Goal: Task Accomplishment & Management: Use online tool/utility

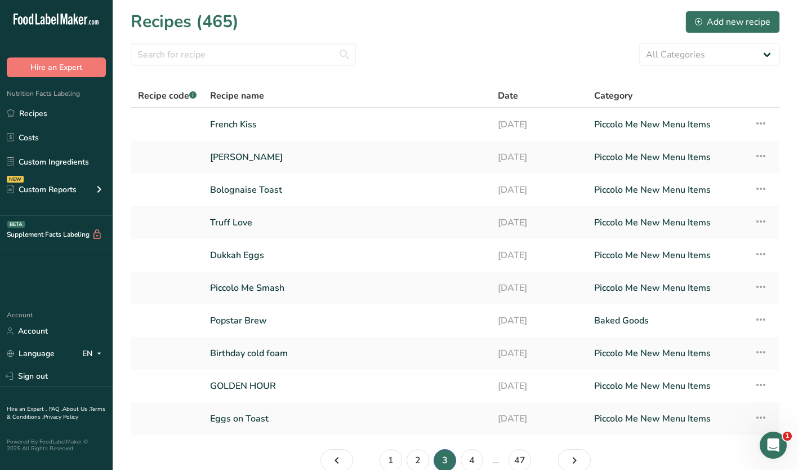
click at [798, 469] on html ".a-20{fill:#fff;} Hire an Expert Nutrition Facts Labeling Recipes Costs Custom …" at bounding box center [399, 263] width 798 height 526
click at [238, 122] on link "French Kiss" at bounding box center [347, 125] width 274 height 24
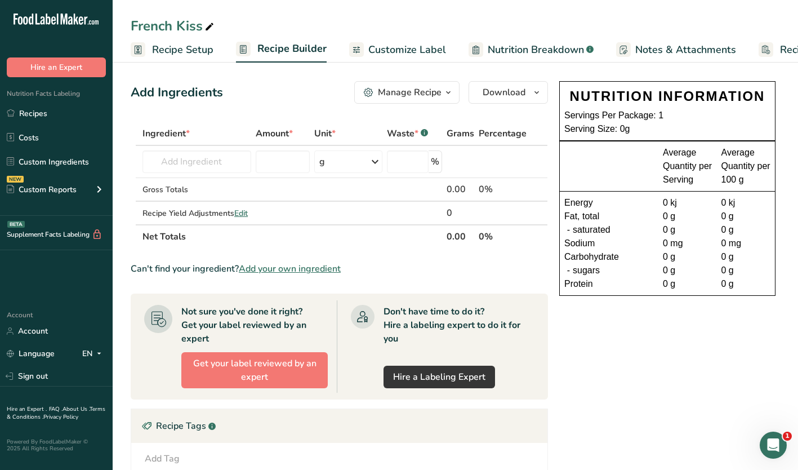
click at [258, 224] on td at bounding box center [282, 213] width 59 height 23
click at [184, 158] on input "text" at bounding box center [197, 161] width 109 height 23
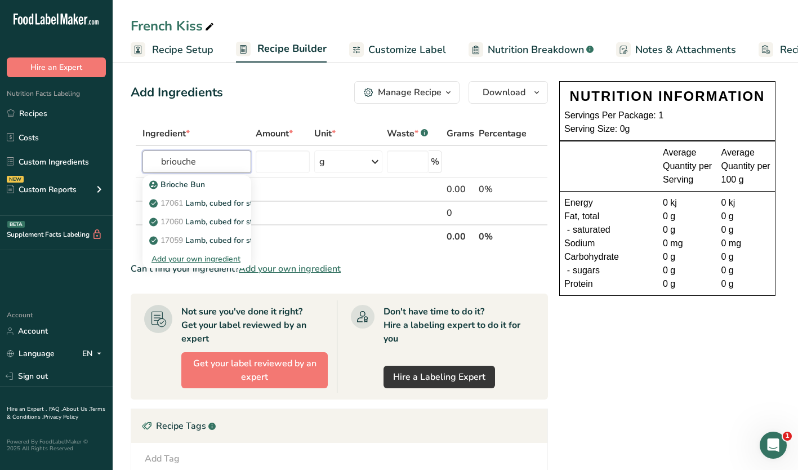
type input "briouche"
click at [173, 184] on p "Brioche Bun" at bounding box center [179, 185] width 54 height 12
type input "Brioche Bun"
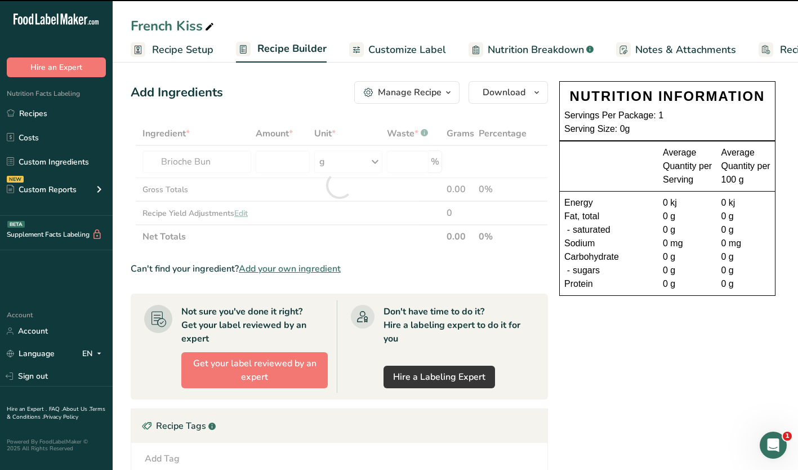
type input "0"
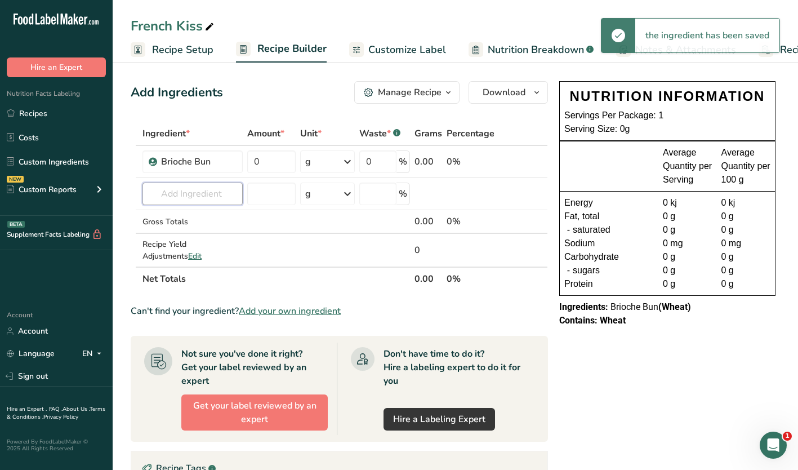
click at [200, 190] on input "text" at bounding box center [193, 194] width 100 height 23
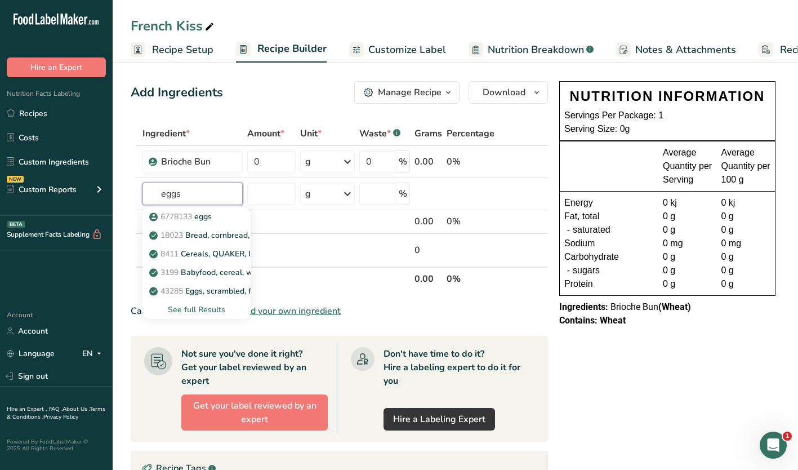
type input "eggs"
click at [203, 217] on p "6778133 eggs" at bounding box center [182, 217] width 60 height 12
type input "eggs"
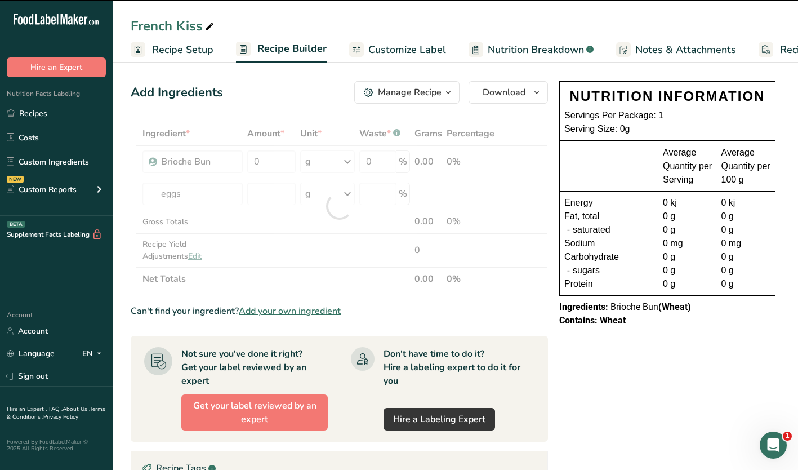
type input "0"
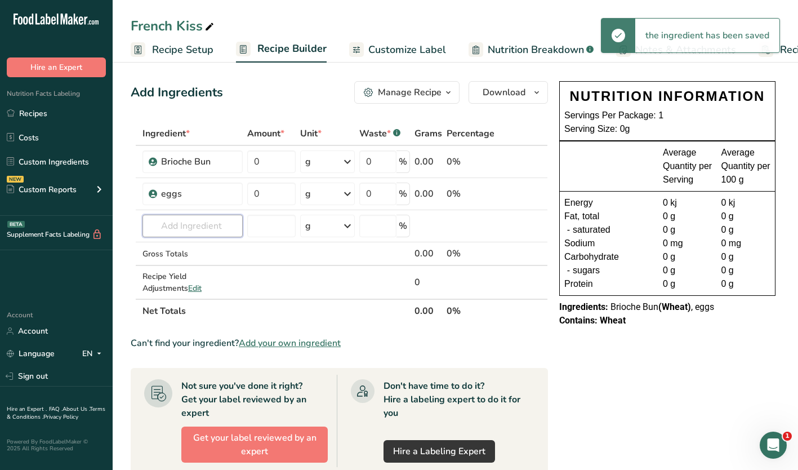
click at [180, 223] on input "text" at bounding box center [193, 226] width 100 height 23
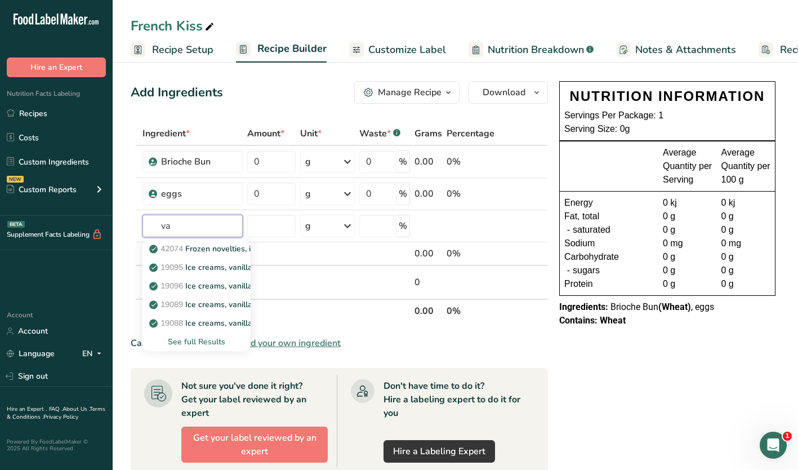
type input "v"
type input "ice cream"
click at [196, 341] on div "See full Results" at bounding box center [197, 342] width 90 height 12
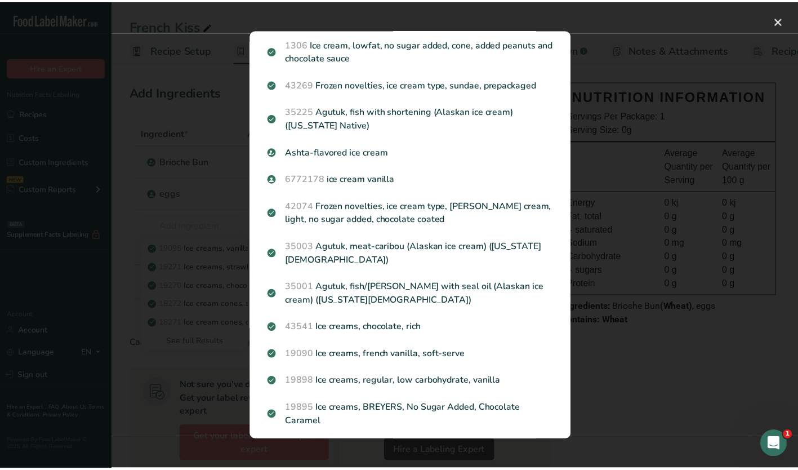
scroll to position [845, 0]
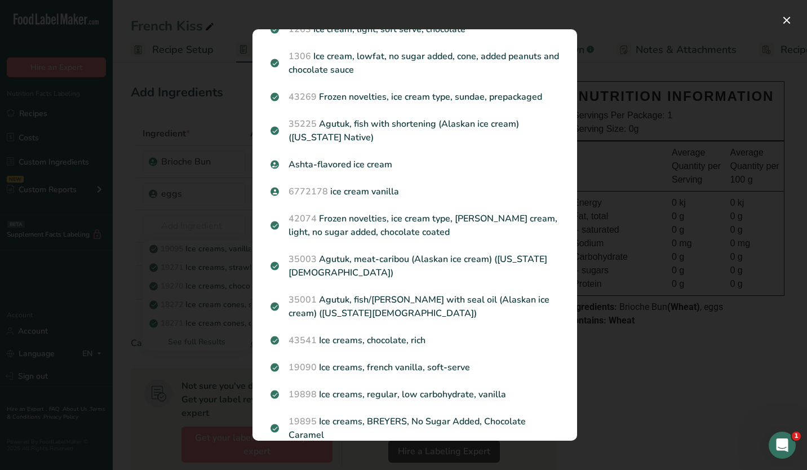
click at [342, 190] on p "6772178 ice cream vanilla" at bounding box center [414, 192] width 288 height 14
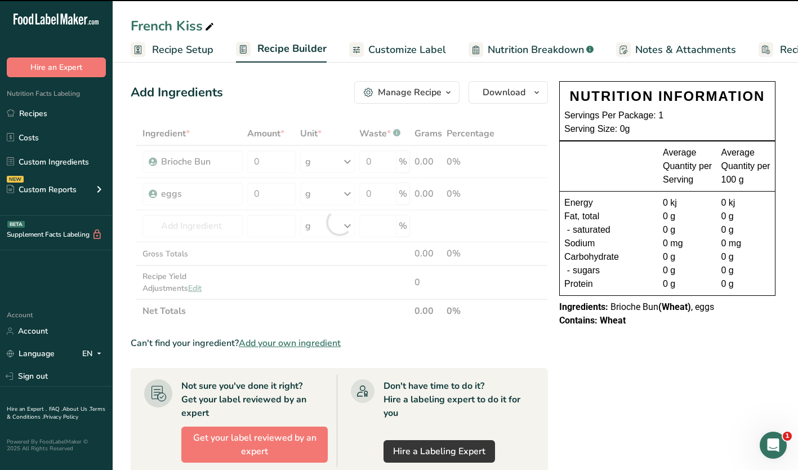
click at [170, 223] on div at bounding box center [339, 222] width 417 height 201
type input "0"
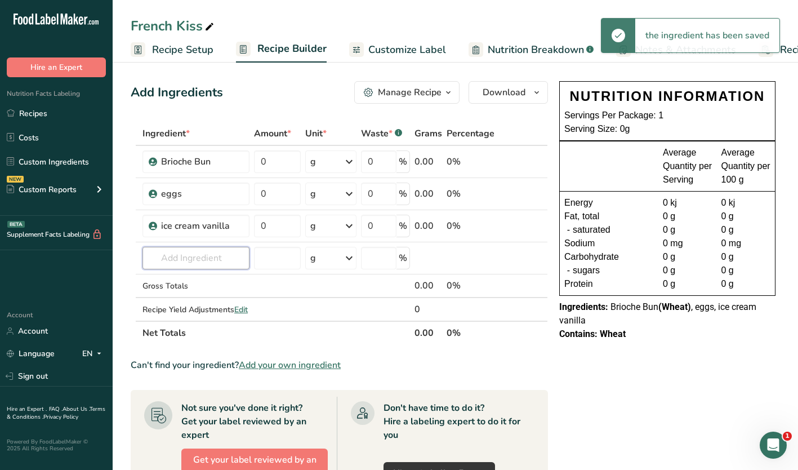
click at [177, 258] on input "text" at bounding box center [196, 258] width 107 height 23
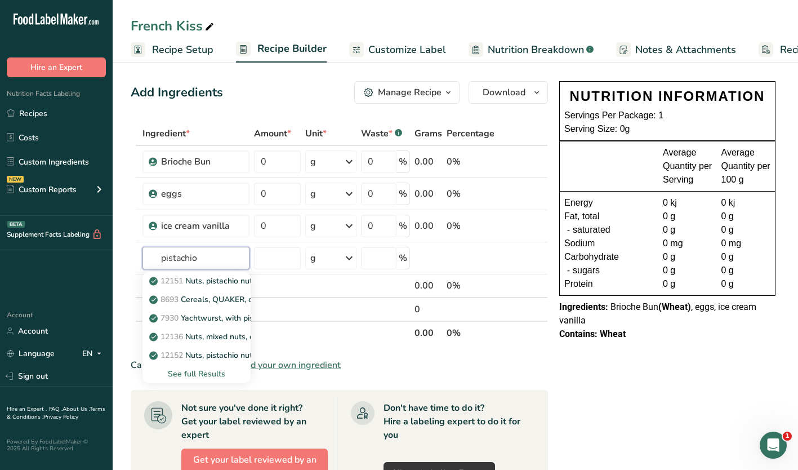
type input "pistachio"
click at [190, 375] on div "See full Results" at bounding box center [197, 374] width 90 height 12
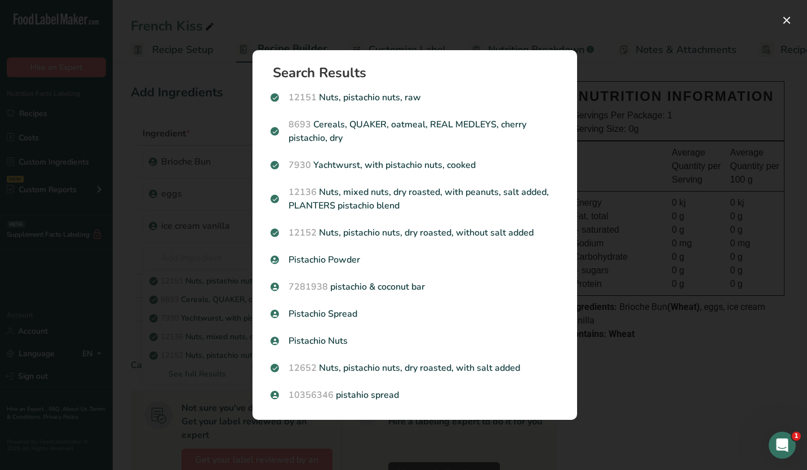
click at [306, 339] on p "Pistachio Nuts" at bounding box center [414, 341] width 288 height 14
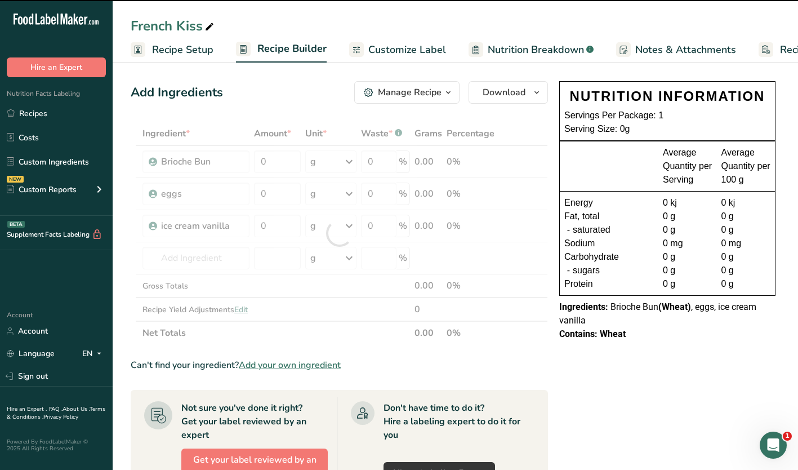
type input "0"
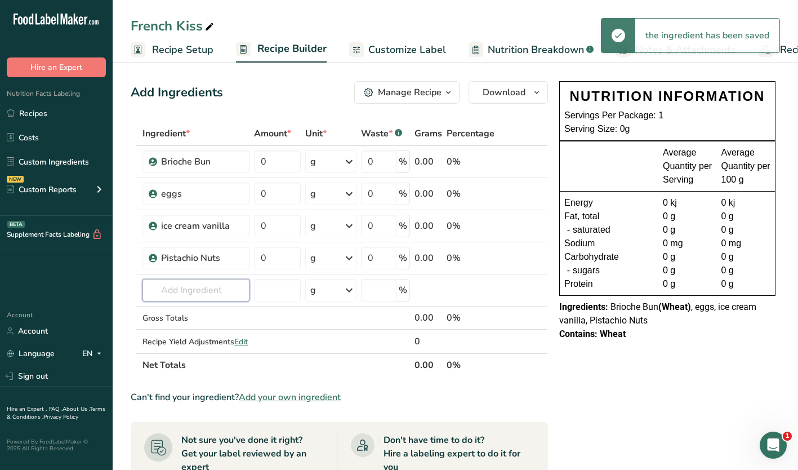
click at [194, 295] on input "text" at bounding box center [196, 290] width 107 height 23
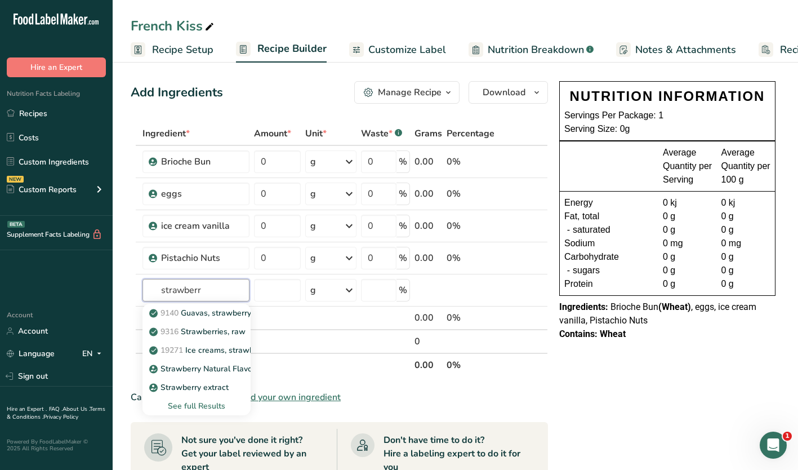
type input "strawberr"
click at [198, 402] on div "See full Results" at bounding box center [197, 406] width 90 height 12
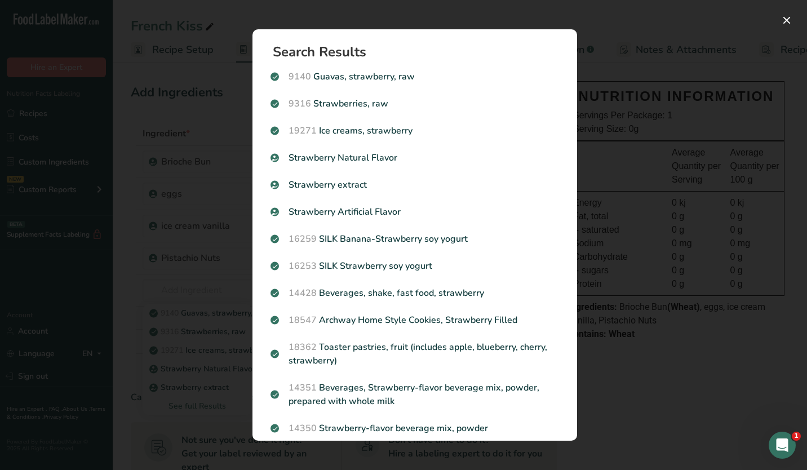
click at [309, 156] on p "Strawberry Natural Flavor" at bounding box center [414, 158] width 288 height 14
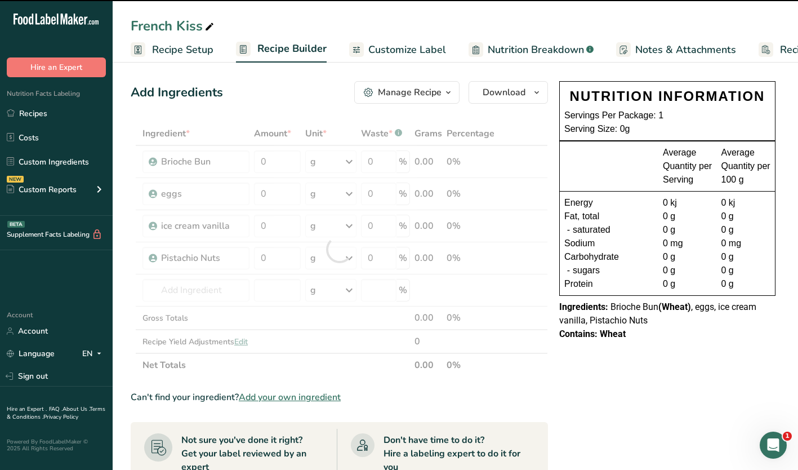
type input "0"
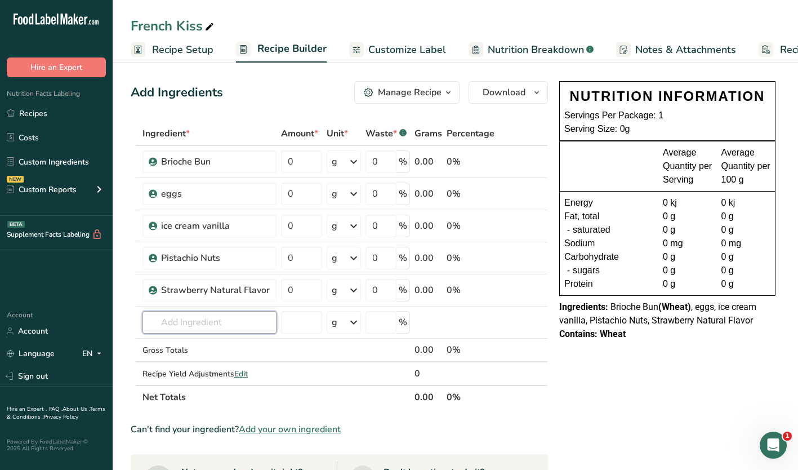
click at [199, 322] on input "text" at bounding box center [210, 322] width 134 height 23
type input "sea salt"
click at [174, 344] on p "Sea Salt" at bounding box center [172, 345] width 40 height 12
type input "Sea Salt"
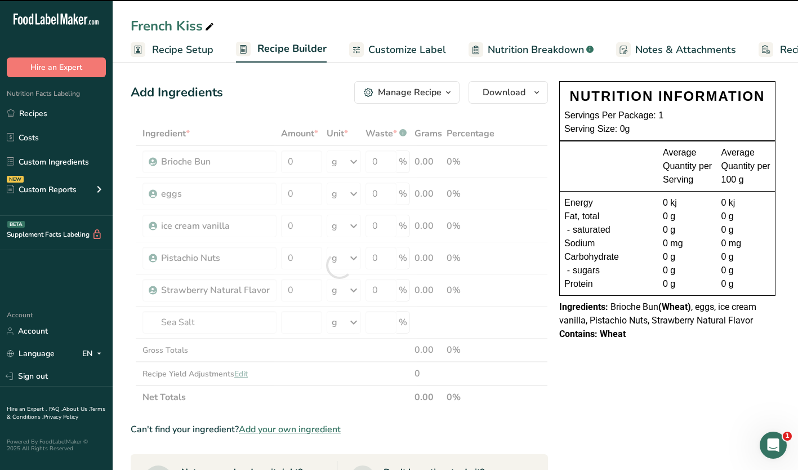
type input "0"
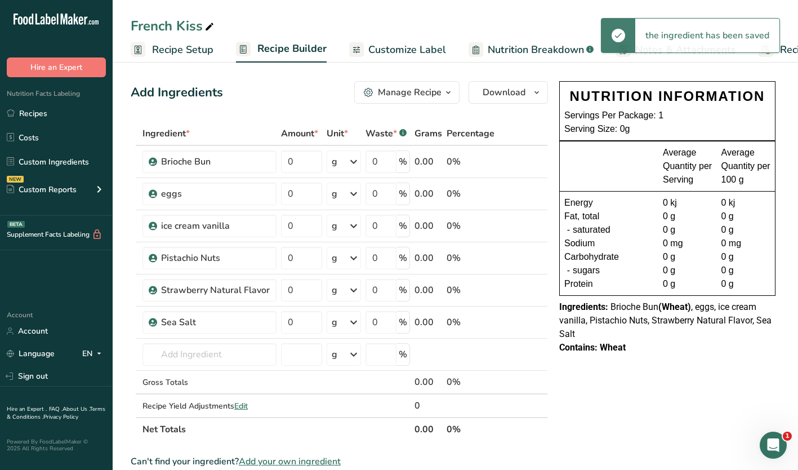
click at [612, 410] on div "NUTRITION INFORMATION Servings Per Package: 1 Serving Size: 0g Average Quantity…" at bounding box center [667, 478] width 225 height 802
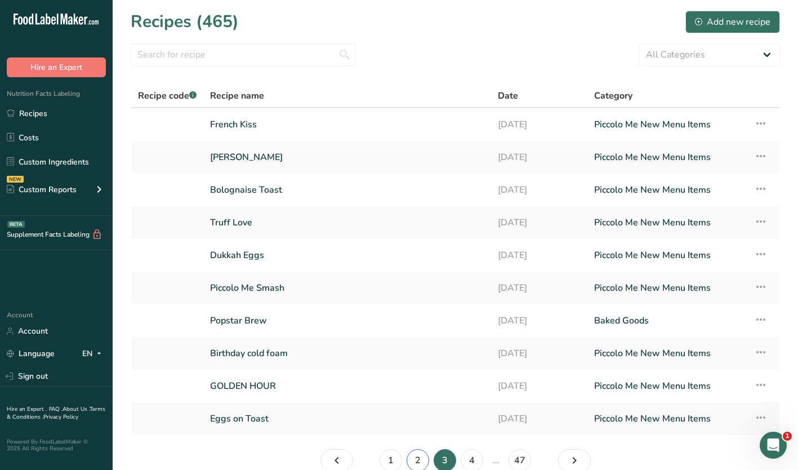
click at [413, 456] on link "2" at bounding box center [418, 460] width 23 height 23
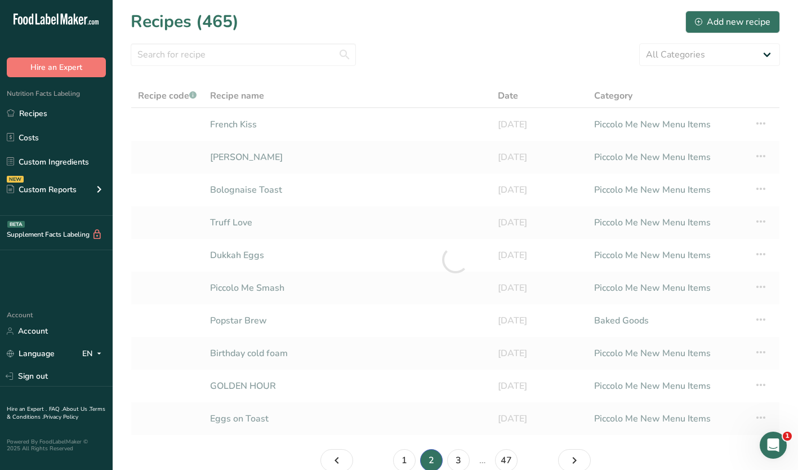
scroll to position [2, 0]
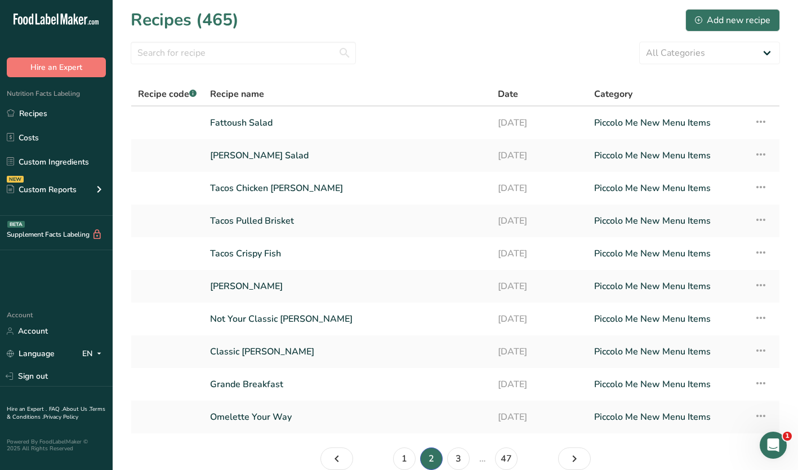
click at [257, 419] on link "Omelette Your Way" at bounding box center [347, 417] width 274 height 24
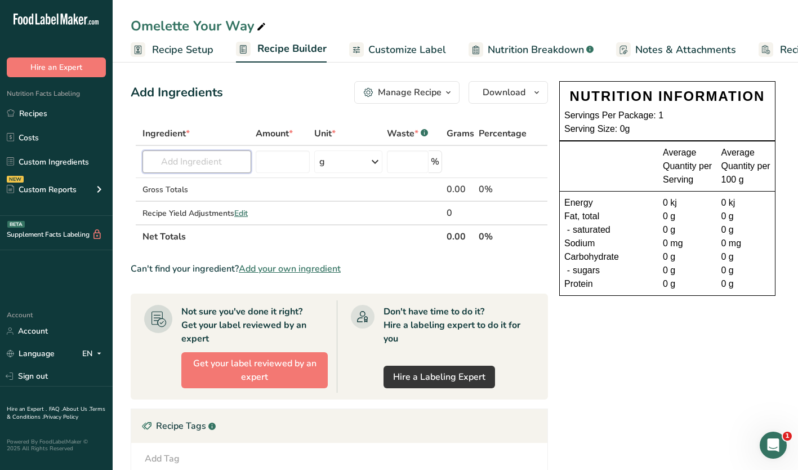
click at [180, 165] on input "text" at bounding box center [197, 161] width 109 height 23
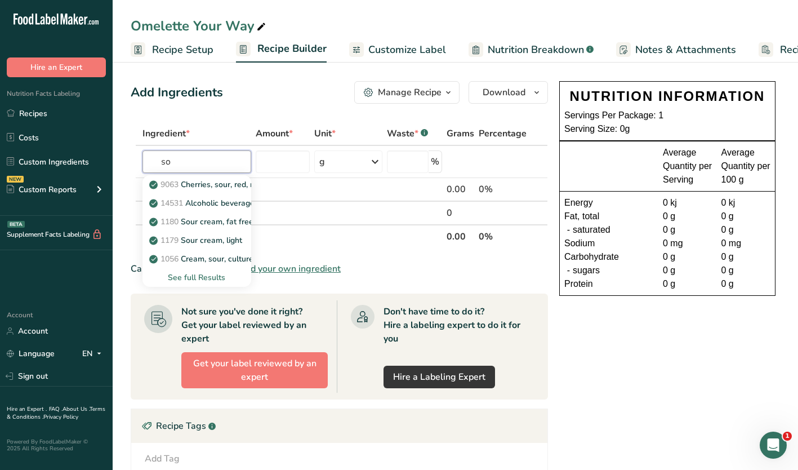
type input "s"
type input "d"
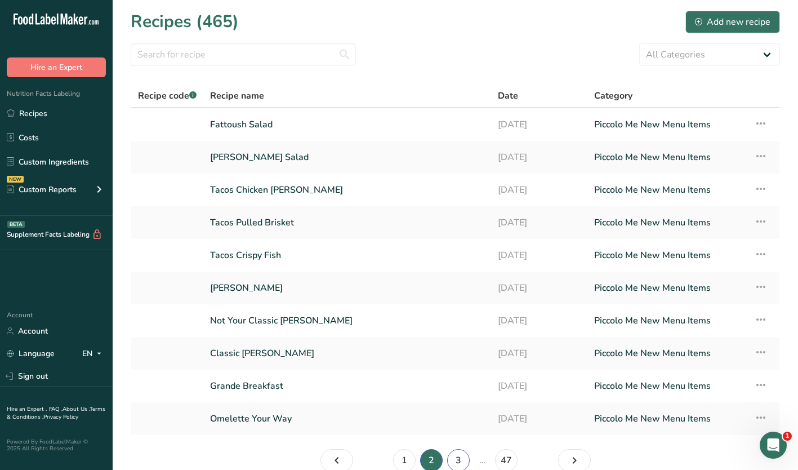
click at [461, 464] on link "3" at bounding box center [458, 460] width 23 height 23
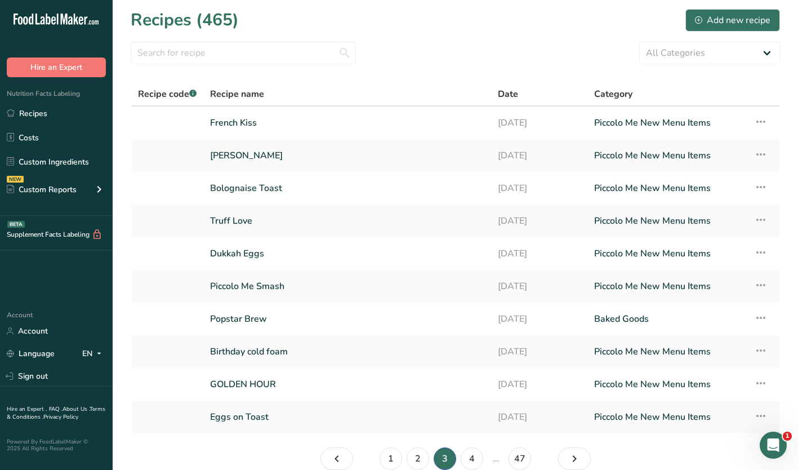
click at [252, 414] on link "Eggs on Toast" at bounding box center [347, 417] width 274 height 24
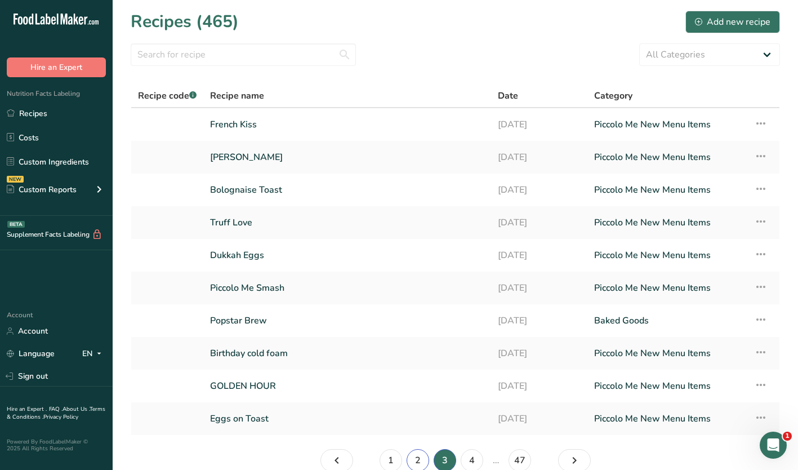
click at [416, 465] on link "2" at bounding box center [418, 460] width 23 height 23
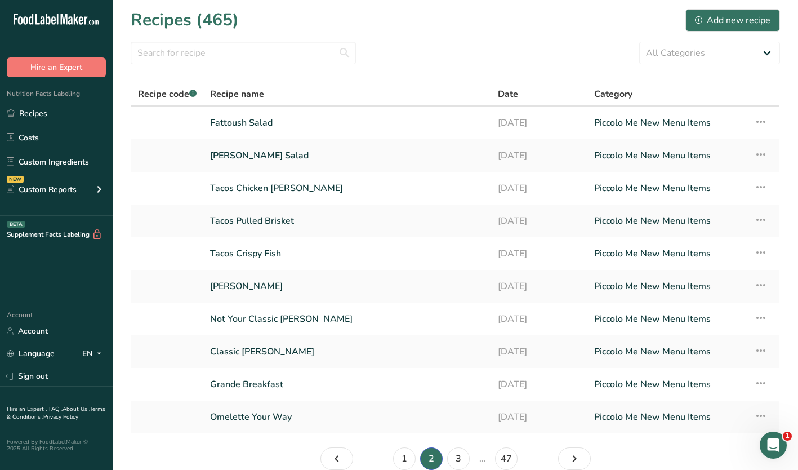
click at [268, 416] on link "Omelette Your Way" at bounding box center [347, 417] width 274 height 24
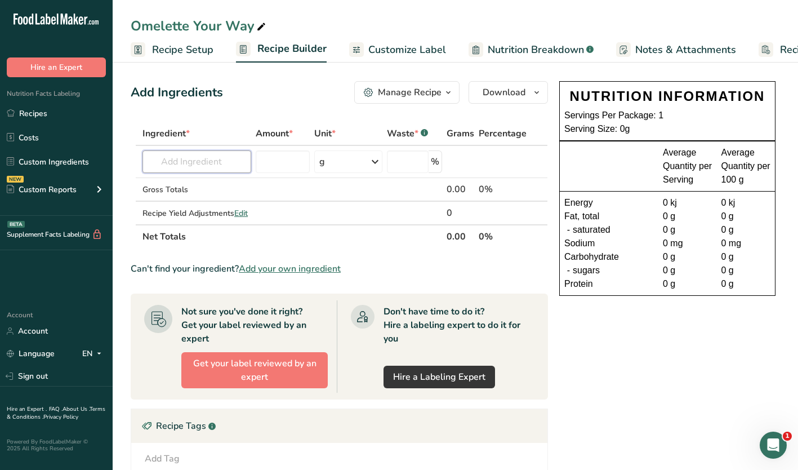
click at [173, 162] on input "text" at bounding box center [197, 161] width 109 height 23
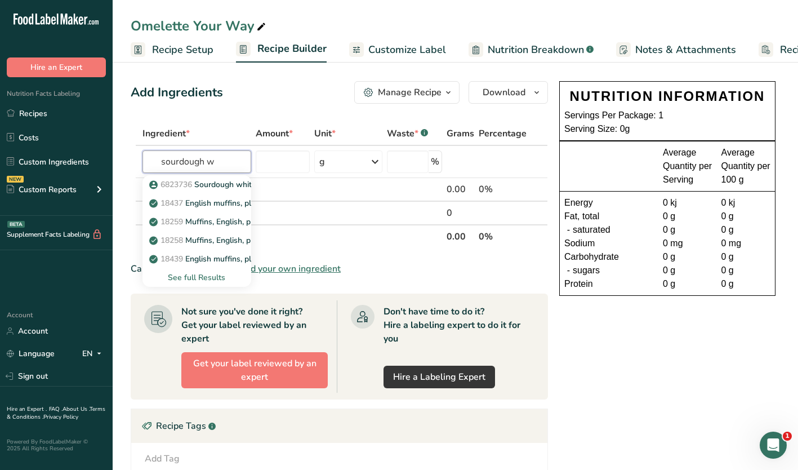
type input "sourdough w"
click at [211, 185] on p "6823736 Sourdough white" at bounding box center [204, 185] width 105 height 12
type input "Sourdough white"
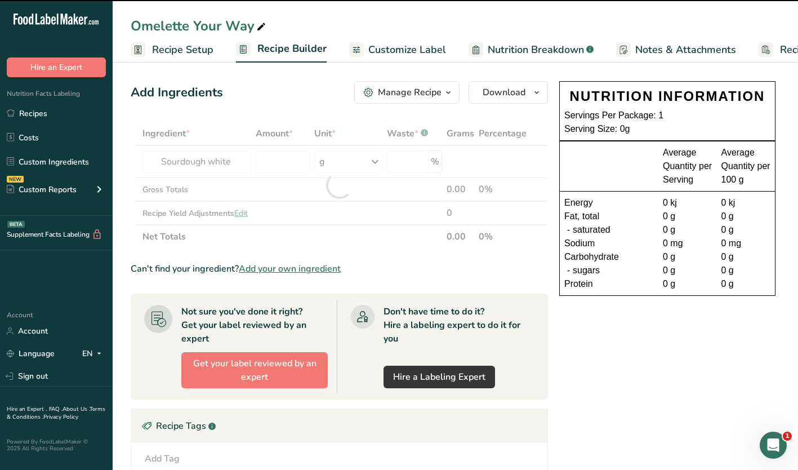
type input "0"
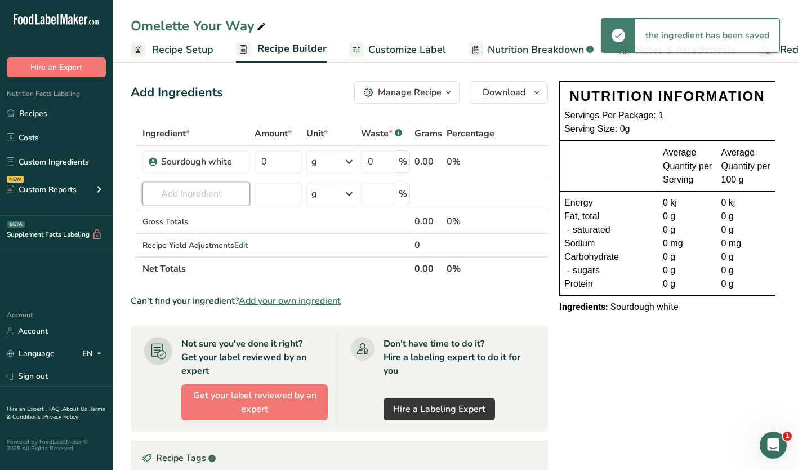
click at [197, 193] on input "text" at bounding box center [197, 194] width 108 height 23
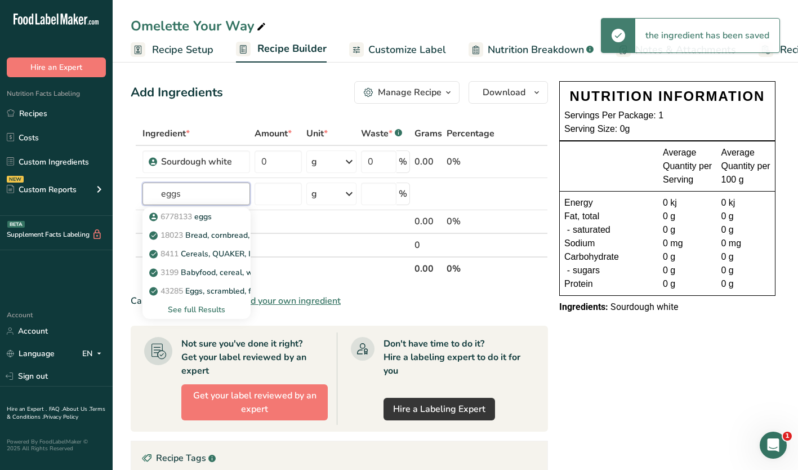
type input "eggs"
click at [181, 211] on span "6778133" at bounding box center [177, 216] width 32 height 11
type input "eggs"
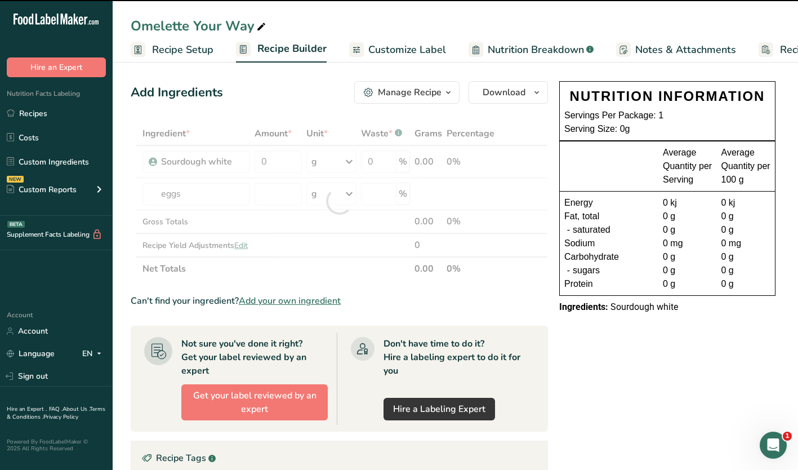
type input "0"
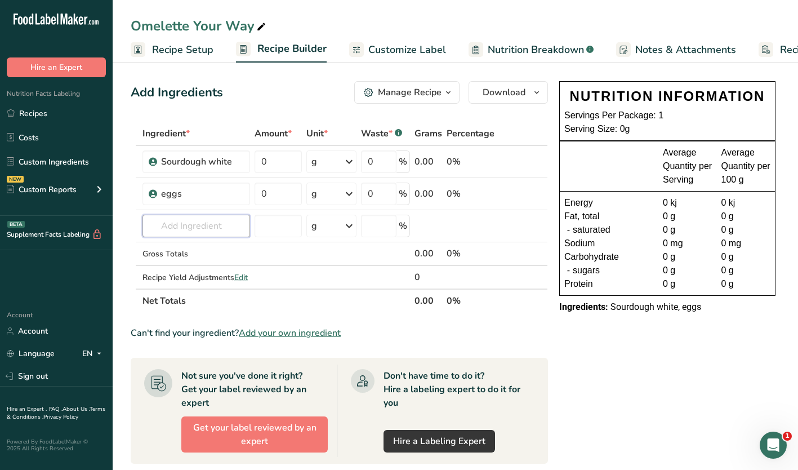
click at [172, 229] on input "text" at bounding box center [197, 226] width 108 height 23
type input "seasalt"
click at [179, 247] on p "Sea Salt" at bounding box center [172, 249] width 40 height 12
type input "Sea Salt"
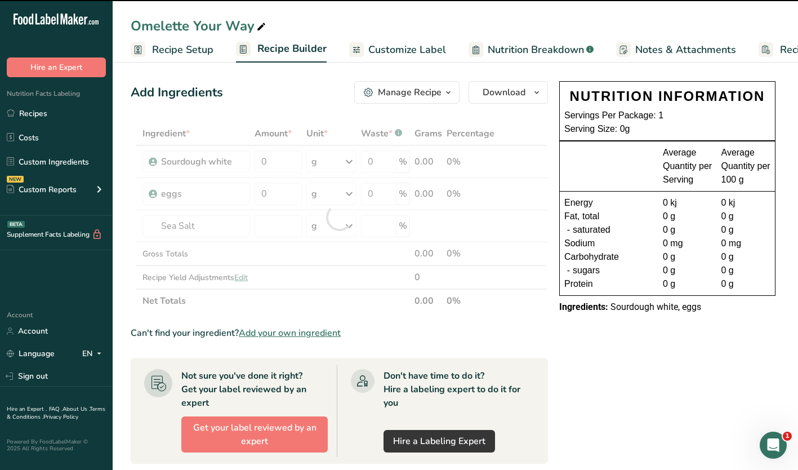
click at [182, 226] on div at bounding box center [339, 217] width 417 height 191
type input "0"
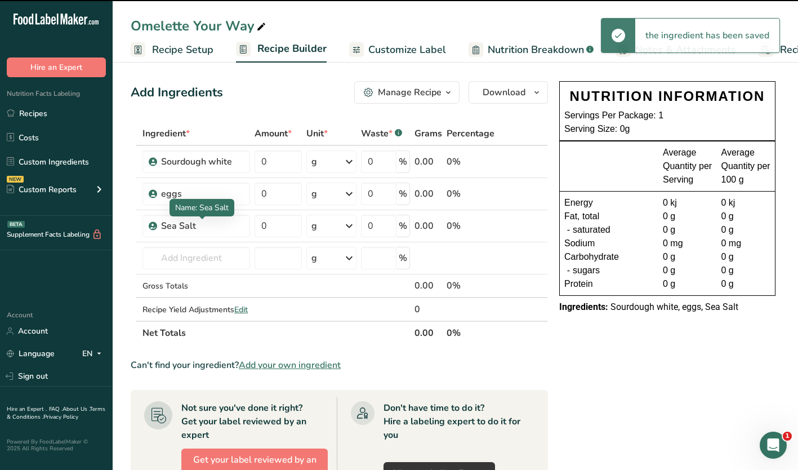
click at [181, 226] on div "Sea Salt" at bounding box center [202, 226] width 82 height 14
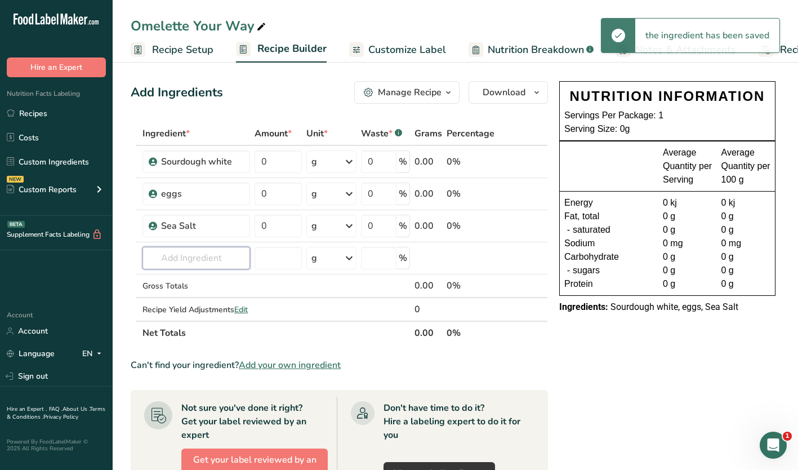
click at [167, 257] on input "text" at bounding box center [197, 258] width 108 height 23
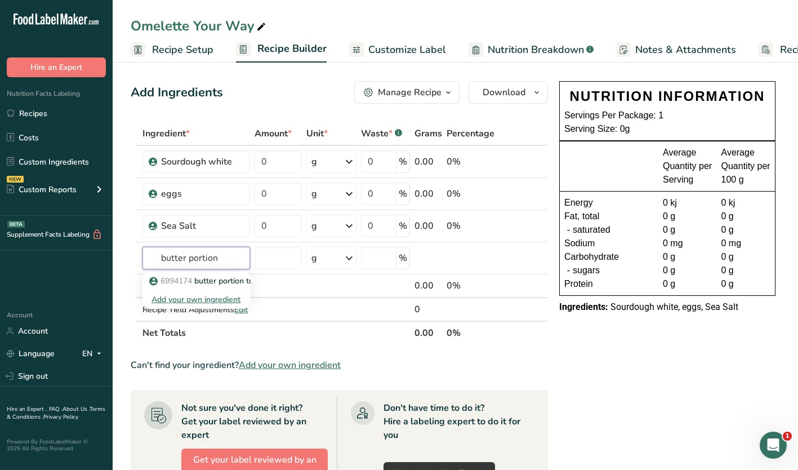
type input "butter portion"
click at [214, 283] on p "6994174 butter portion tubs" at bounding box center [207, 281] width 110 height 12
type input "butter portion tubs"
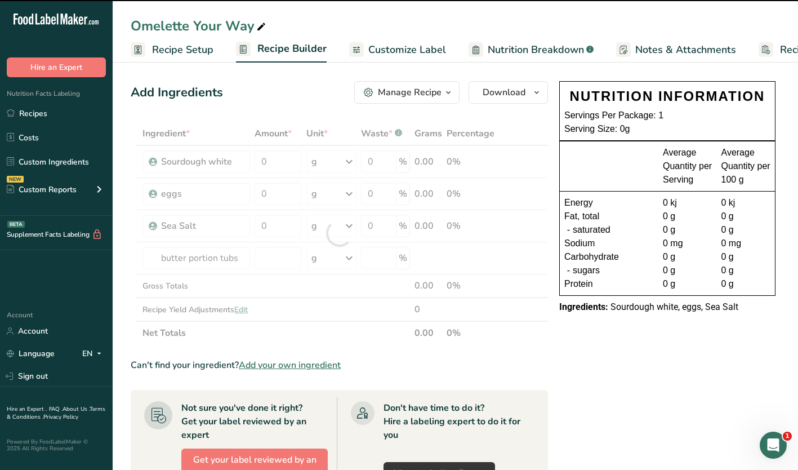
type input "0"
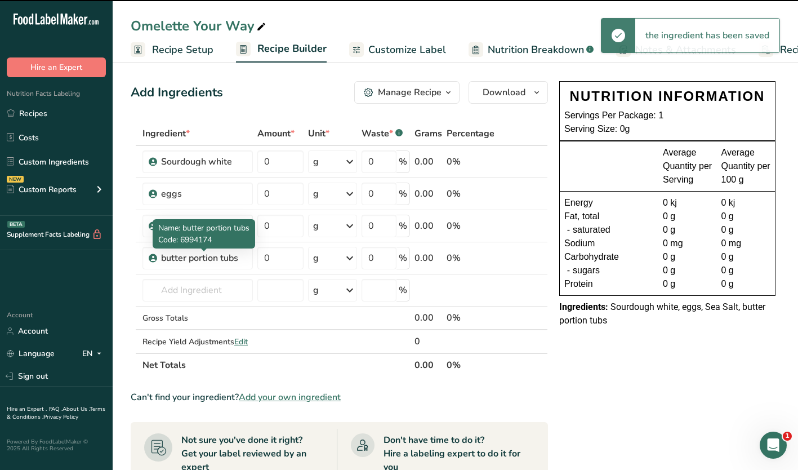
click at [174, 257] on div "butter portion tubs" at bounding box center [203, 258] width 85 height 14
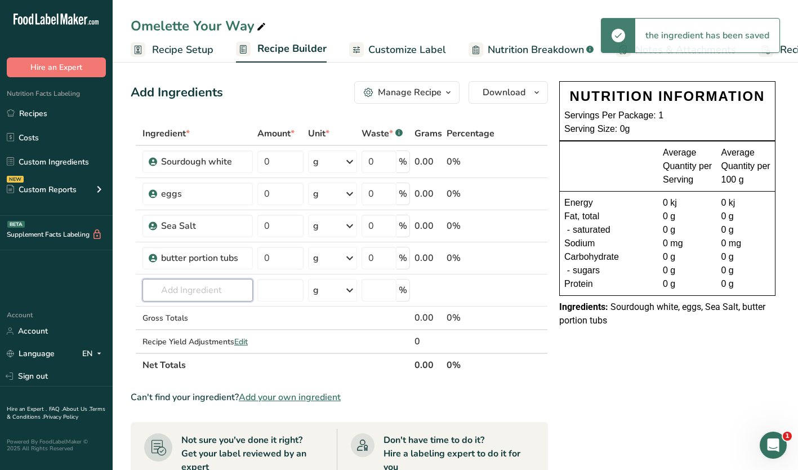
click at [173, 289] on input "text" at bounding box center [198, 290] width 110 height 23
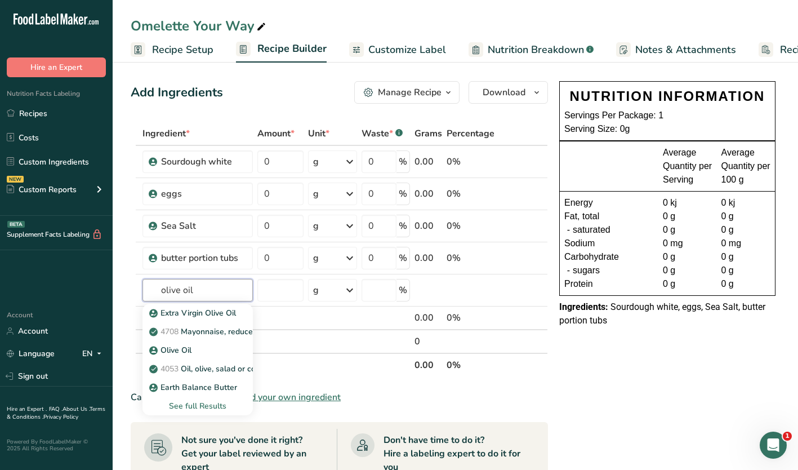
type input "olive oil"
click at [192, 311] on p "Extra Virgin Olive Oil" at bounding box center [194, 313] width 84 height 12
type input "Extra Virgin Olive Oil"
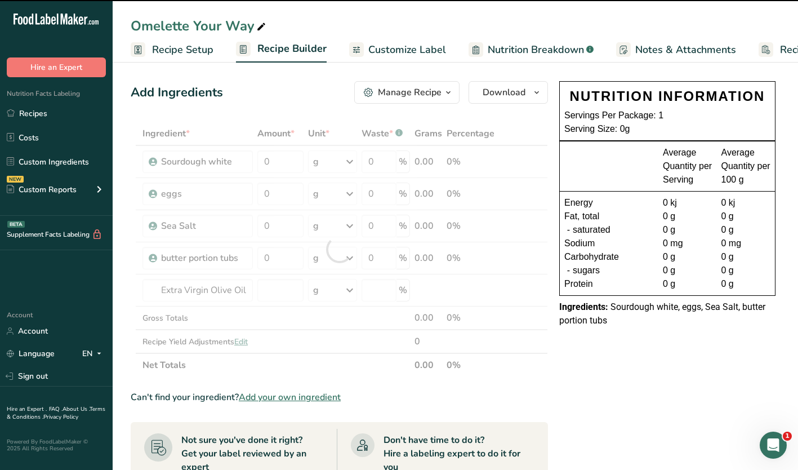
type input "0"
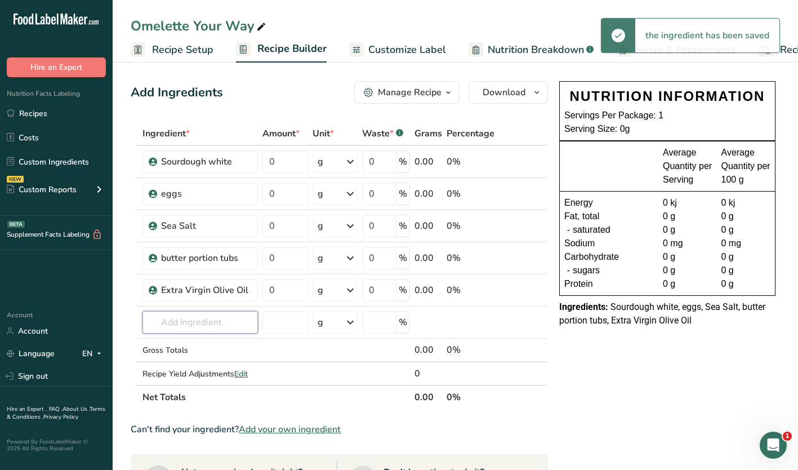
click at [173, 321] on input "text" at bounding box center [200, 322] width 115 height 23
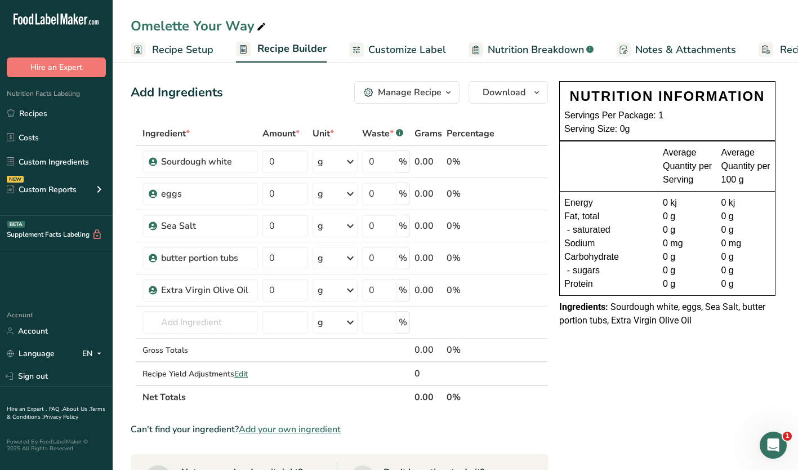
drag, startPoint x: 596, startPoint y: 398, endPoint x: 595, endPoint y: 385, distance: 12.4
click at [596, 398] on div "NUTRITION INFORMATION Servings Per Package: 1 Serving Size: 0g Average Quantity…" at bounding box center [667, 462] width 225 height 770
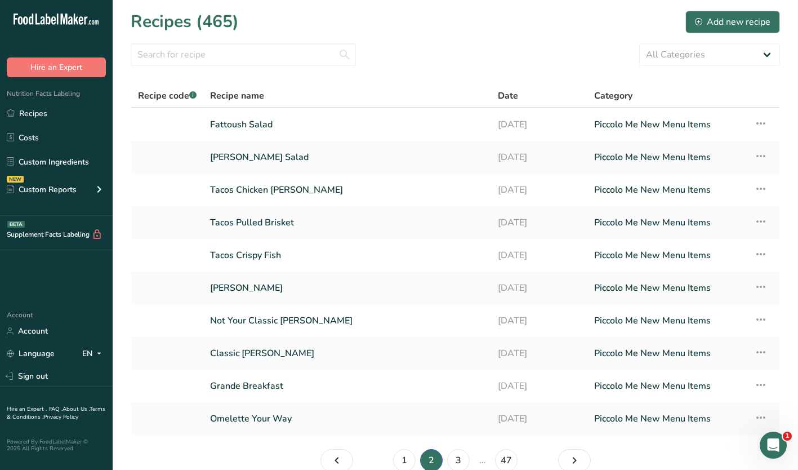
click at [255, 391] on link "Grande Breakfast" at bounding box center [347, 386] width 274 height 24
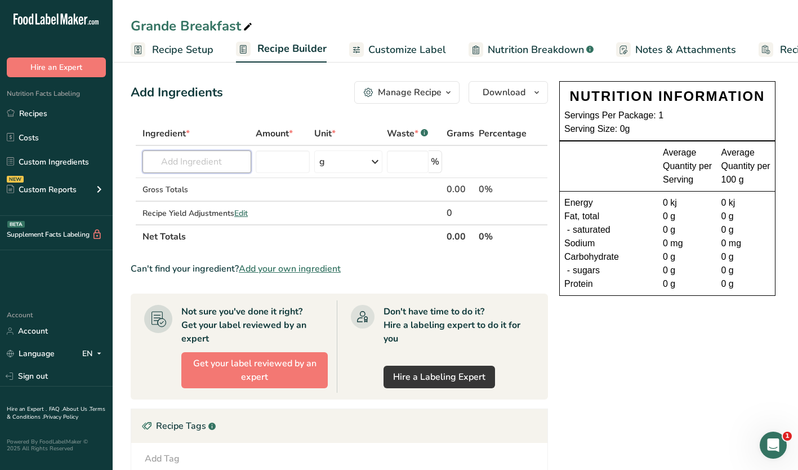
click at [184, 168] on input "text" at bounding box center [197, 161] width 109 height 23
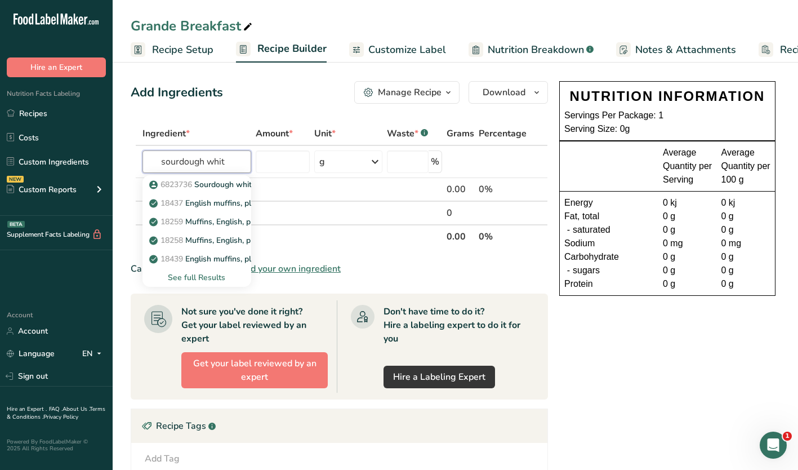
type input "sourdough whit"
click at [212, 189] on p "6823736 Sourdough white" at bounding box center [204, 185] width 105 height 12
type input "Sourdough white"
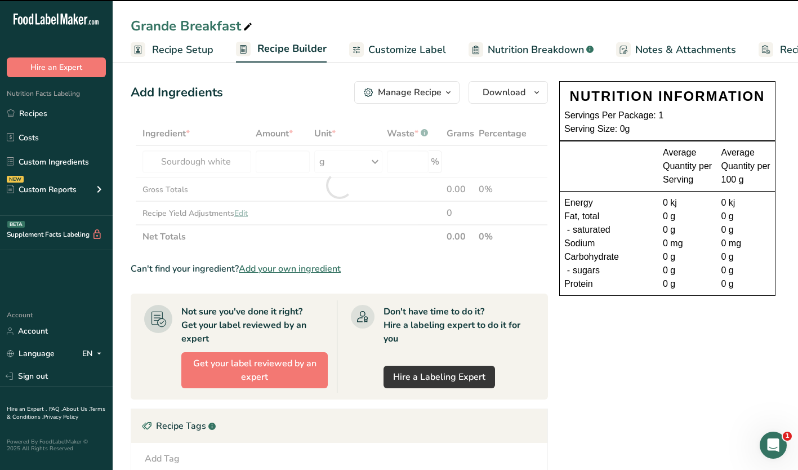
type input "0"
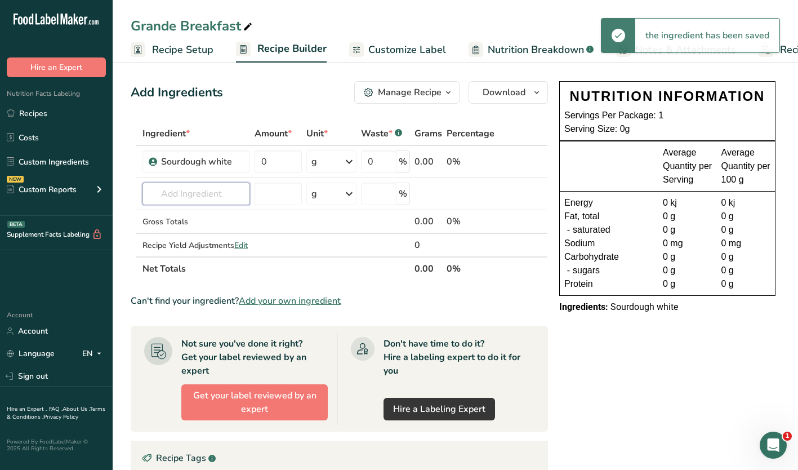
click at [163, 202] on input "text" at bounding box center [197, 194] width 108 height 23
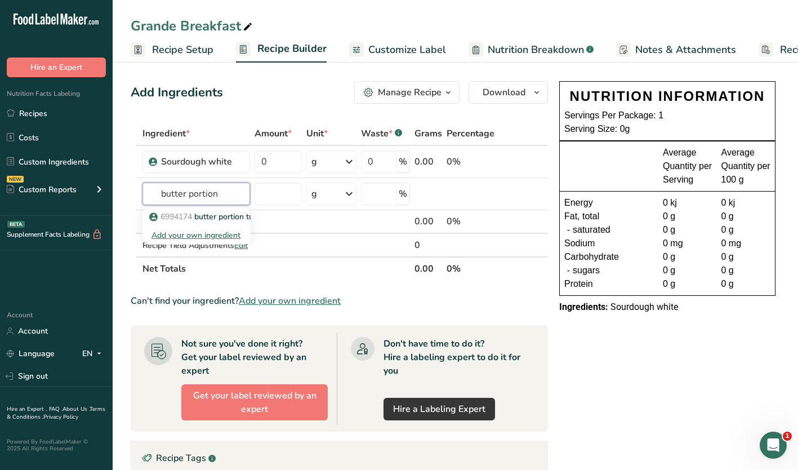
type input "butter portion"
click at [177, 215] on span "6994174" at bounding box center [177, 216] width 32 height 11
type input "butter portion tubs"
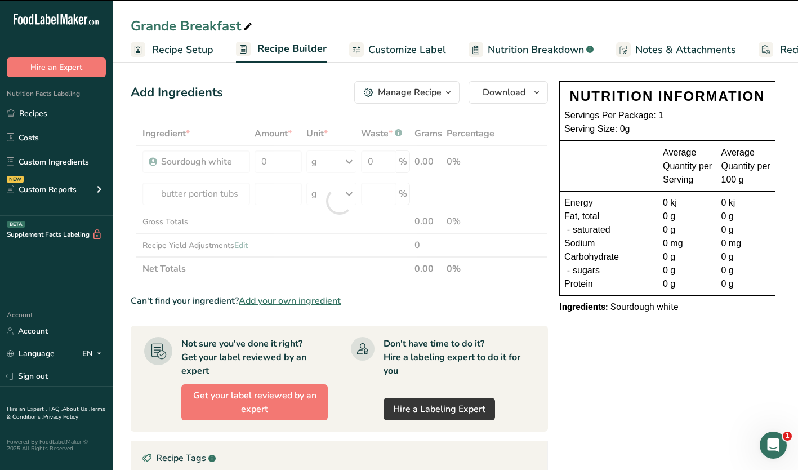
type input "0"
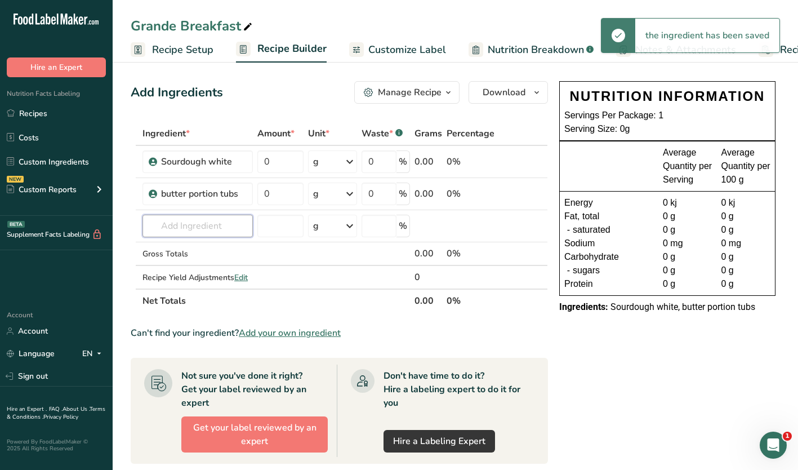
click at [171, 221] on input "text" at bounding box center [198, 226] width 110 height 23
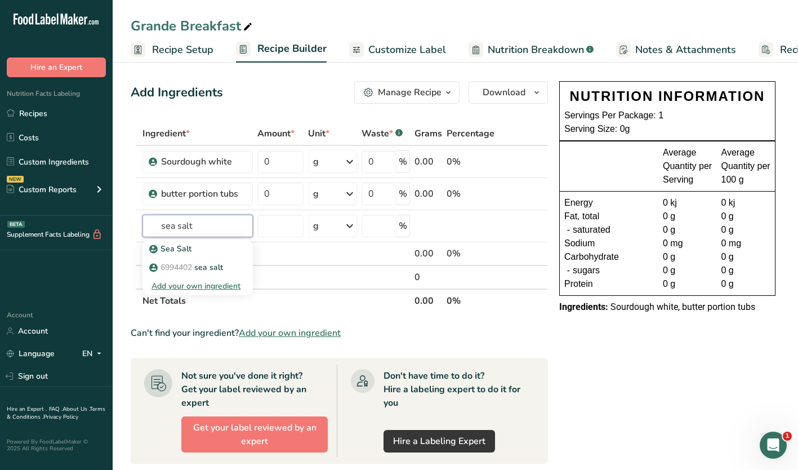
type input "sea salt"
click at [180, 247] on p "Sea Salt" at bounding box center [172, 249] width 40 height 12
type input "Sea Salt"
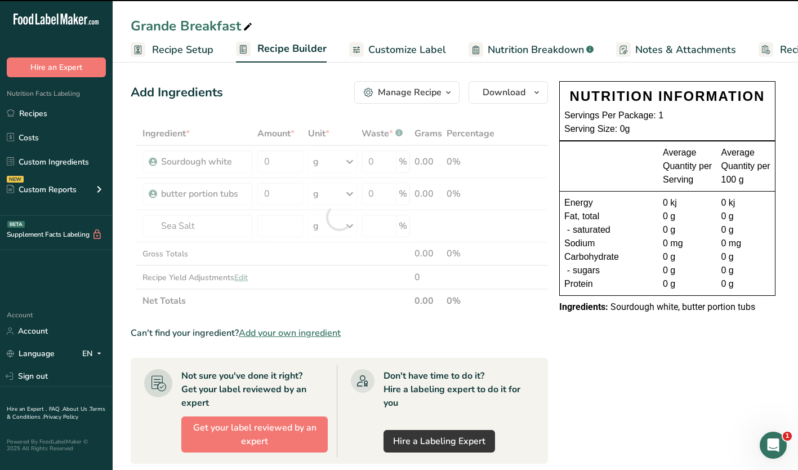
type input "0"
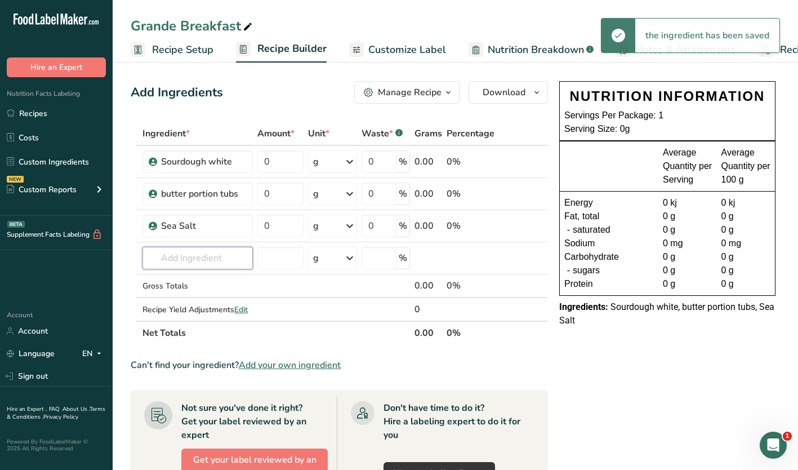
click at [183, 261] on input "text" at bounding box center [198, 258] width 110 height 23
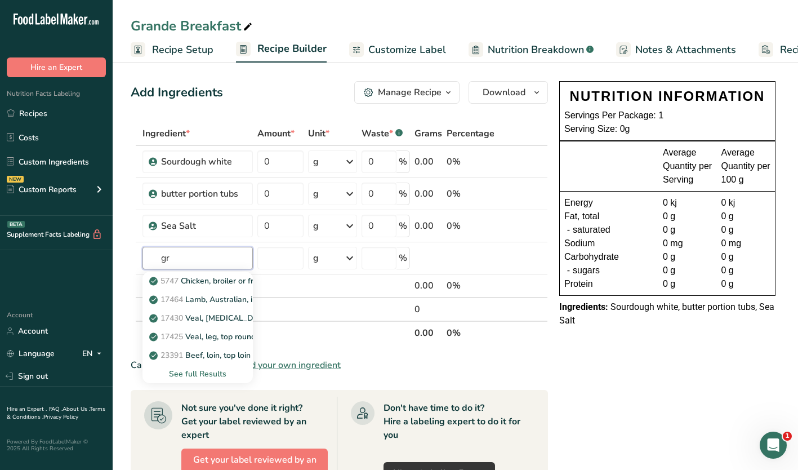
type input "g"
type input "mushroom"
click at [180, 376] on div "See full Results" at bounding box center [198, 374] width 92 height 12
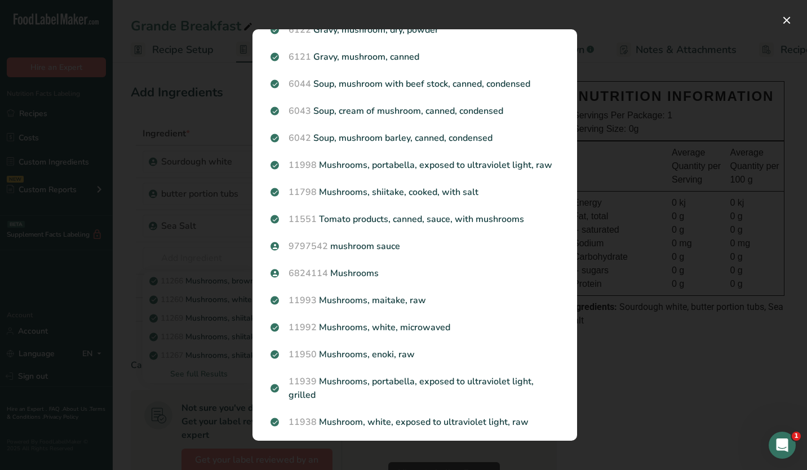
scroll to position [676, 0]
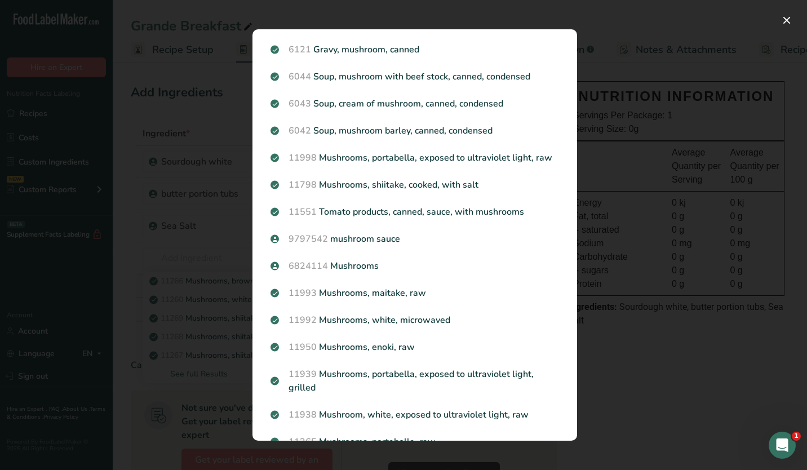
click at [345, 273] on p "6824114 Mushrooms" at bounding box center [414, 266] width 288 height 14
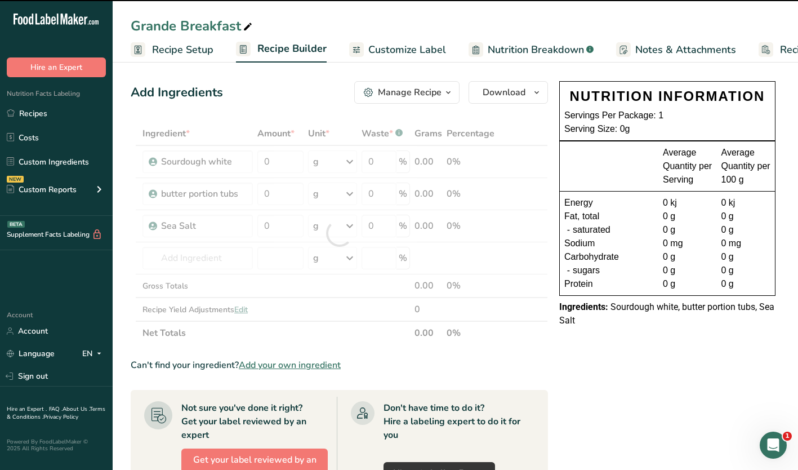
type input "0"
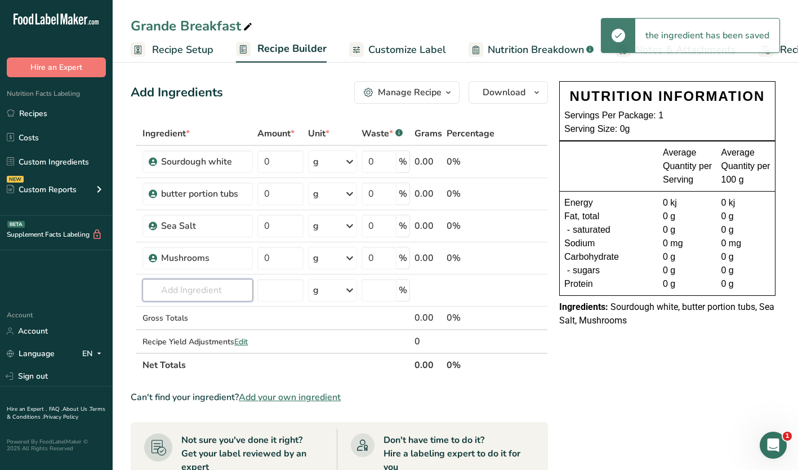
click at [190, 290] on input "text" at bounding box center [198, 290] width 110 height 23
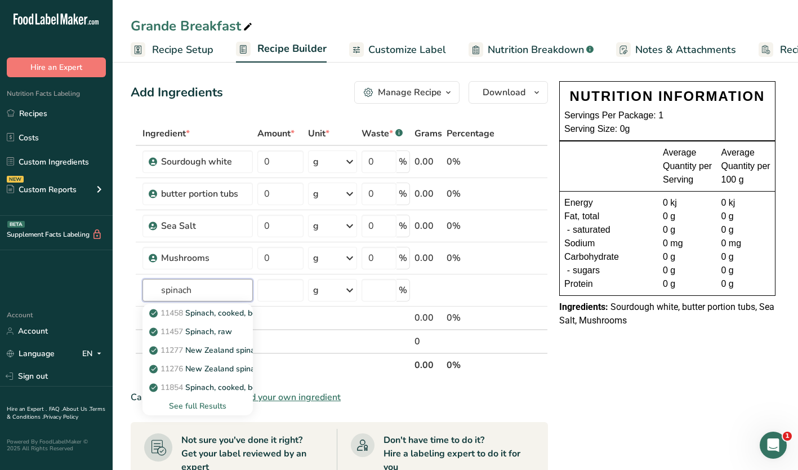
type input "spinach"
click at [207, 407] on div "See full Results" at bounding box center [198, 406] width 92 height 12
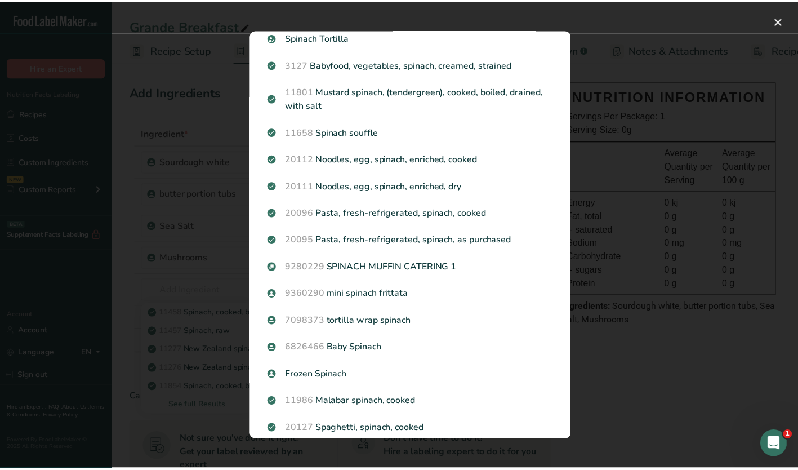
scroll to position [553, 0]
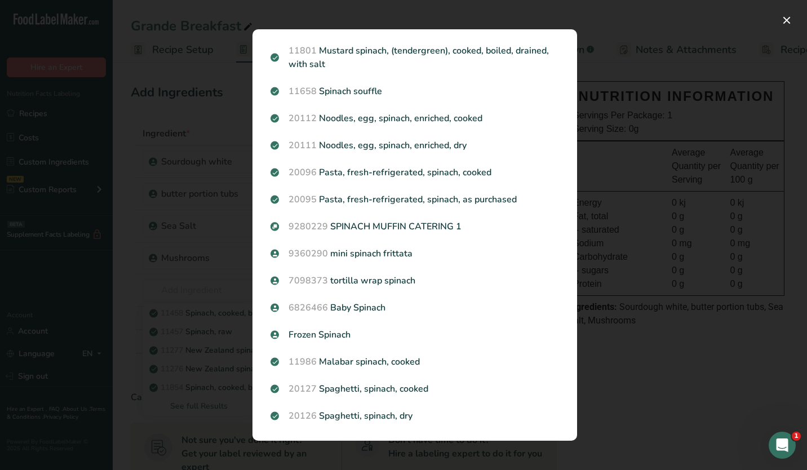
click at [315, 305] on span "6826466" at bounding box center [307, 307] width 39 height 12
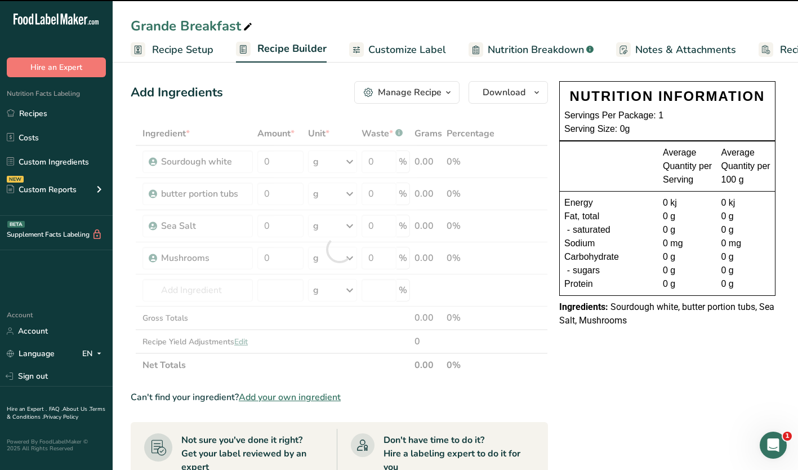
type input "0"
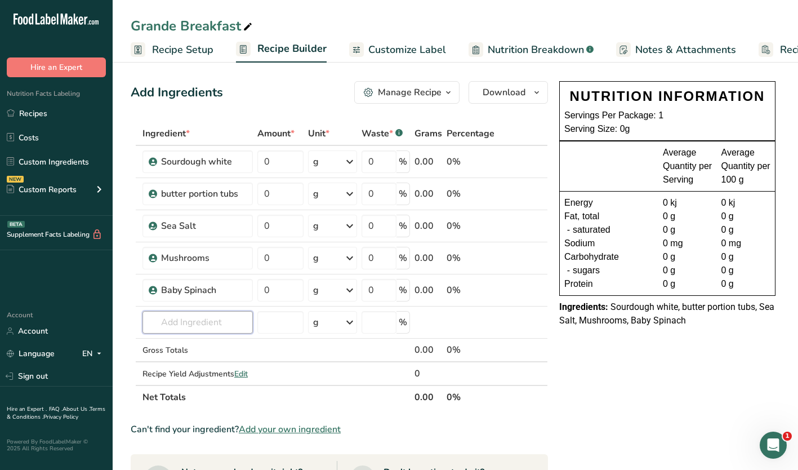
click at [216, 323] on input "text" at bounding box center [198, 322] width 110 height 23
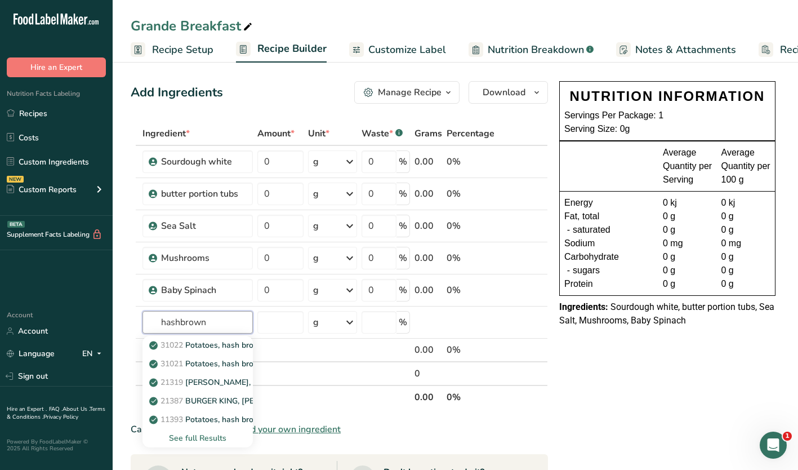
type input "hashbrown"
click at [207, 433] on div "See full Results" at bounding box center [198, 438] width 92 height 12
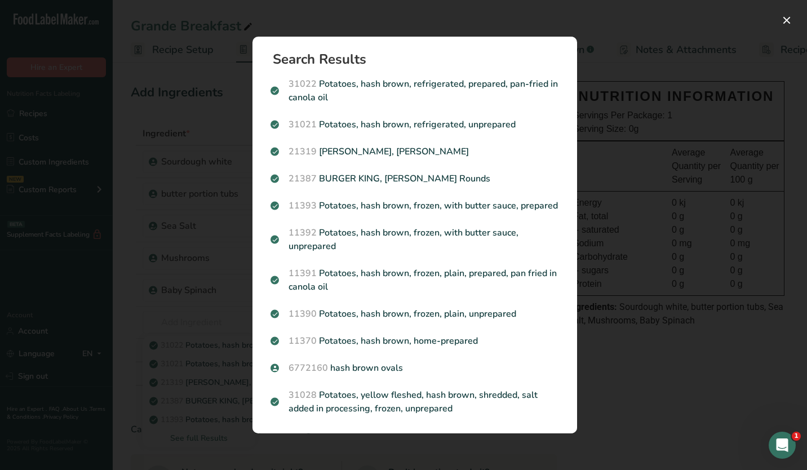
click at [379, 363] on p "6772160 hash brown ovals" at bounding box center [414, 368] width 288 height 14
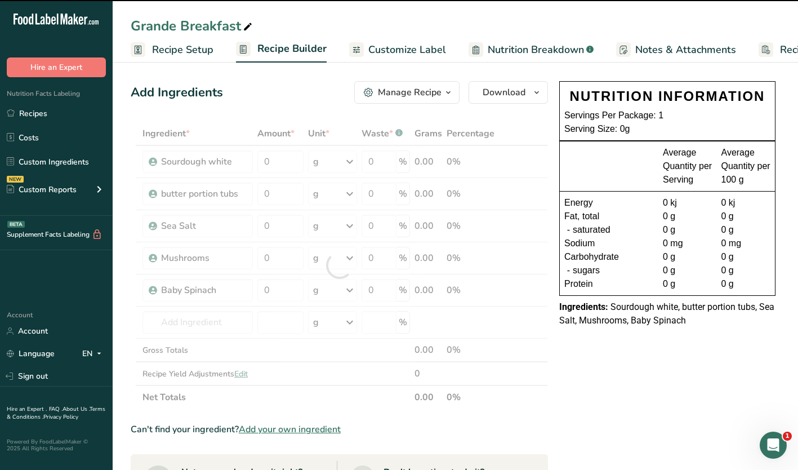
type input "0"
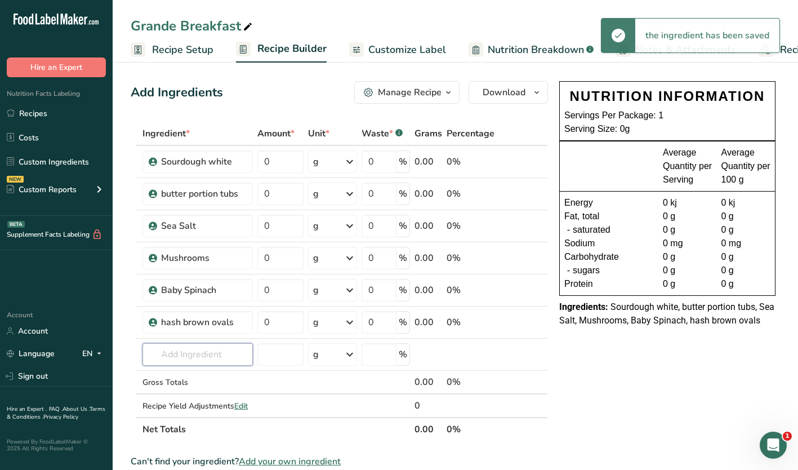
click at [175, 346] on input "text" at bounding box center [198, 354] width 110 height 23
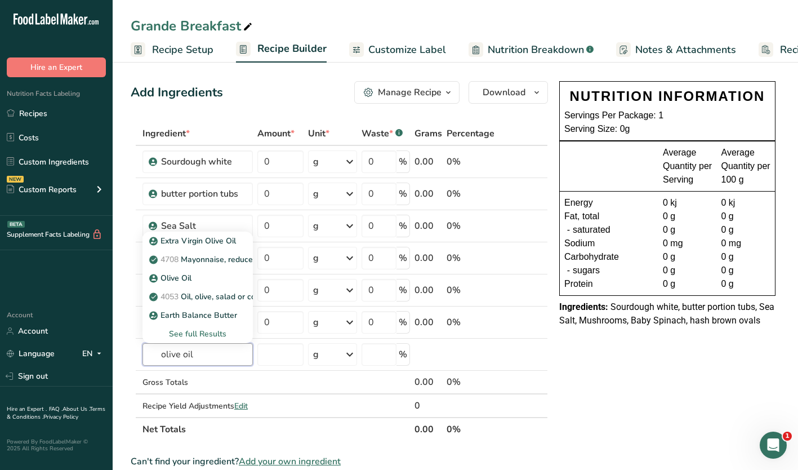
type input "olive oil"
click at [183, 239] on p "Extra Virgin Olive Oil" at bounding box center [194, 241] width 84 height 12
type input "Extra Virgin Olive Oil"
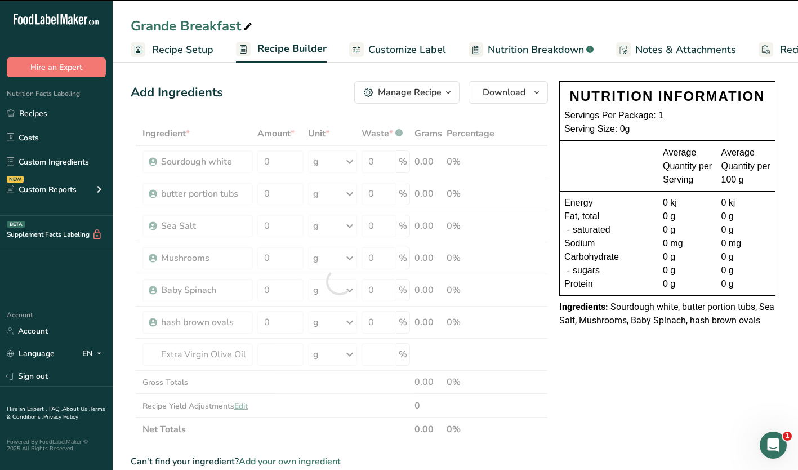
type input "0"
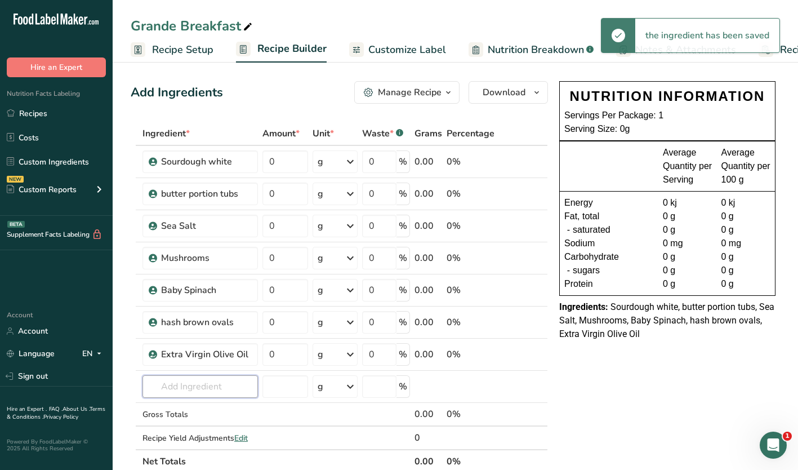
click at [192, 394] on input "text" at bounding box center [200, 386] width 115 height 23
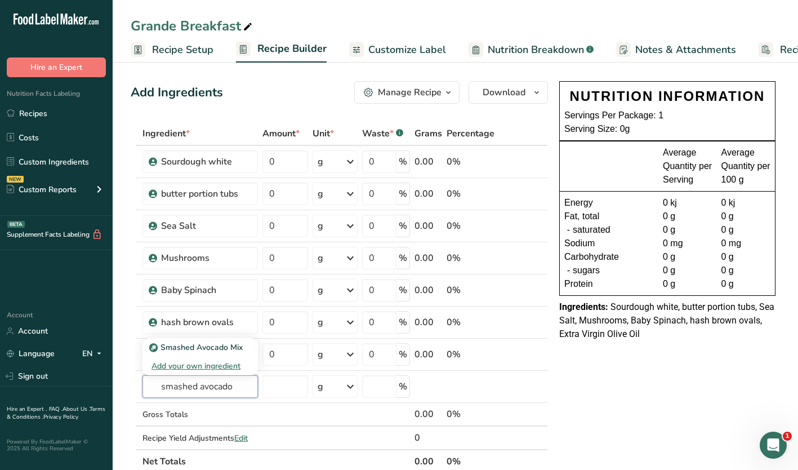
type input "smashed avocado"
click at [176, 362] on div "Add your own ingredient" at bounding box center [200, 366] width 97 height 12
click at [189, 376] on input "text" at bounding box center [200, 386] width 115 height 23
type input "s"
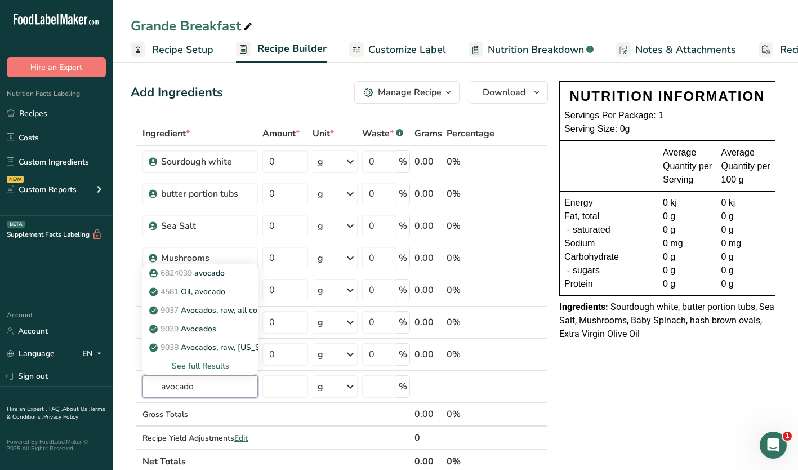
type input "avocado"
click at [177, 361] on div "See full Results" at bounding box center [200, 366] width 97 height 12
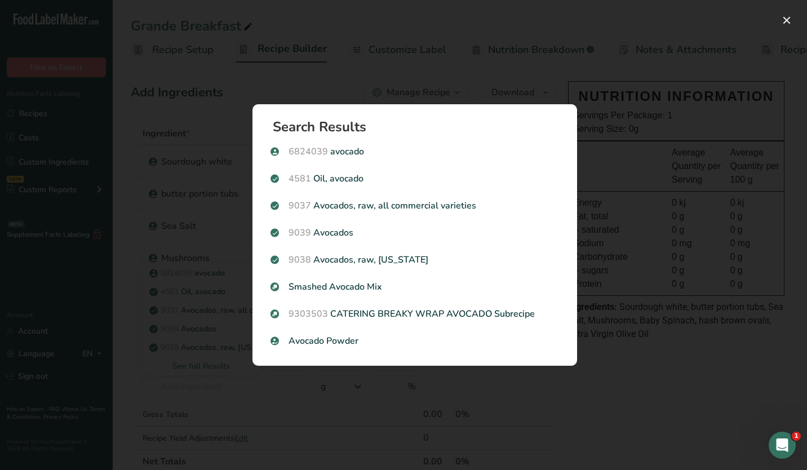
click at [293, 287] on p "Smashed Avocado Mix" at bounding box center [414, 287] width 288 height 14
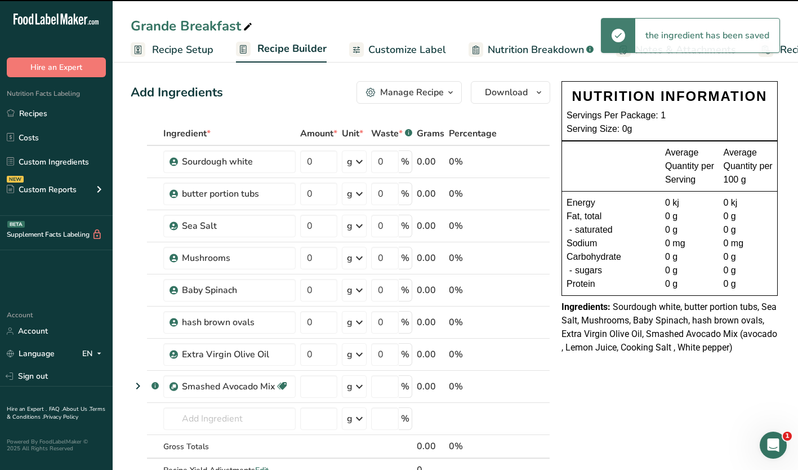
type input "0"
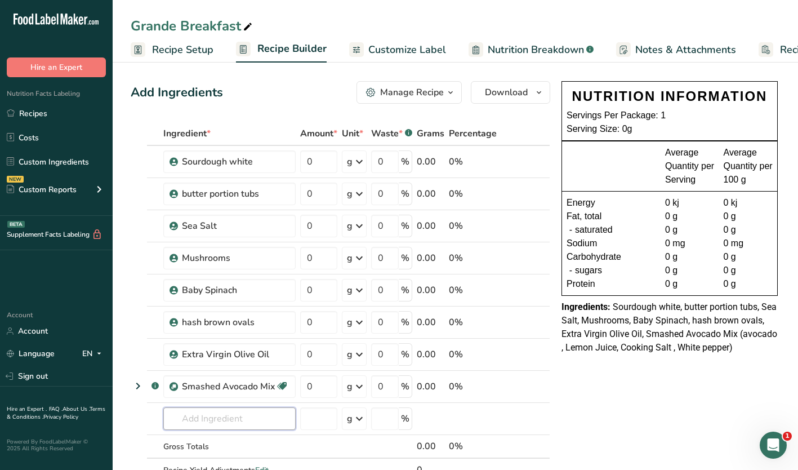
click at [212, 425] on input "text" at bounding box center [229, 418] width 132 height 23
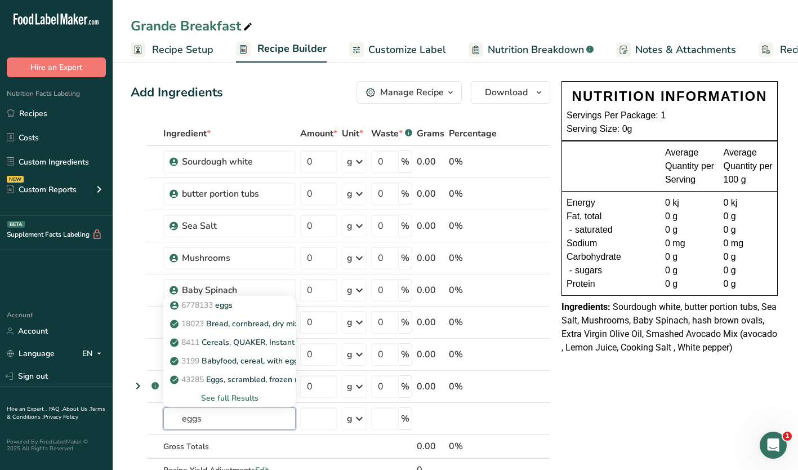
type input "eggs"
click at [200, 301] on span "6778133" at bounding box center [197, 305] width 32 height 11
type input "eggs"
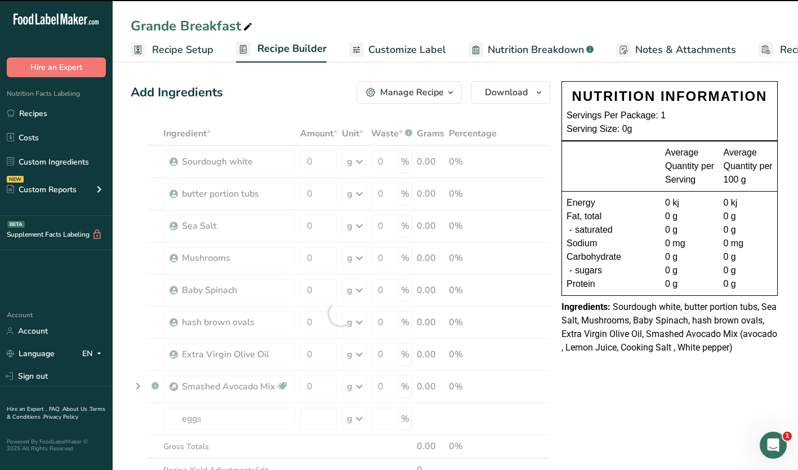
type input "0"
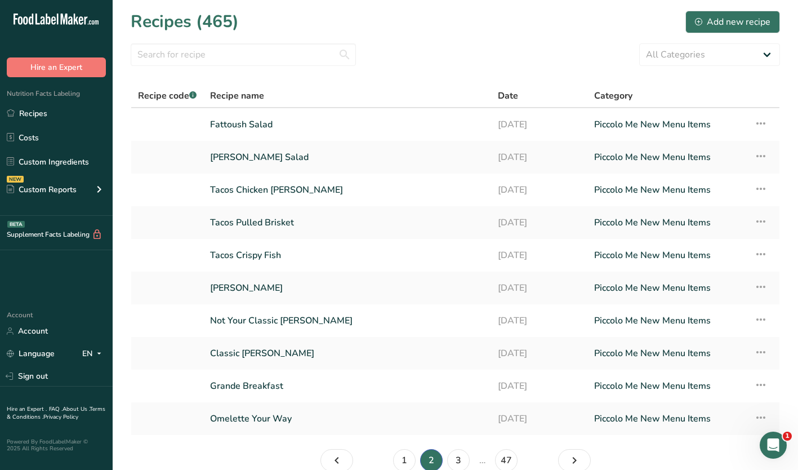
click at [246, 354] on link "Classic [PERSON_NAME]" at bounding box center [347, 353] width 274 height 24
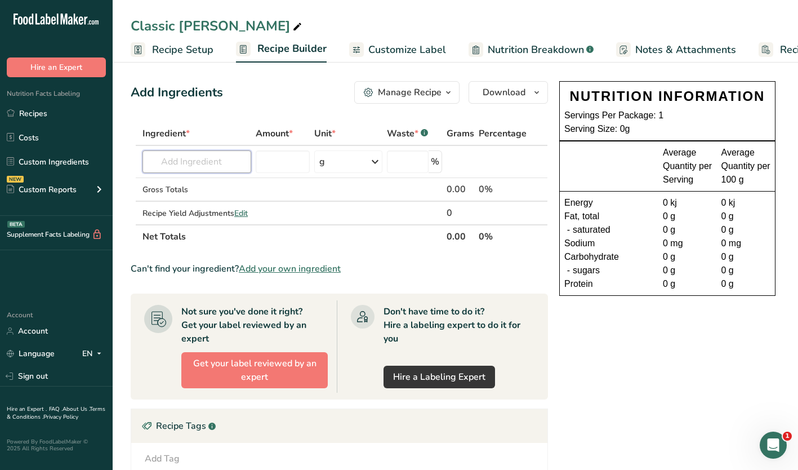
click at [166, 163] on input "text" at bounding box center [197, 161] width 109 height 23
type input "sourdough white"
click at [209, 180] on p "6823736 Sourdough white" at bounding box center [204, 185] width 105 height 12
type input "Sourdough white"
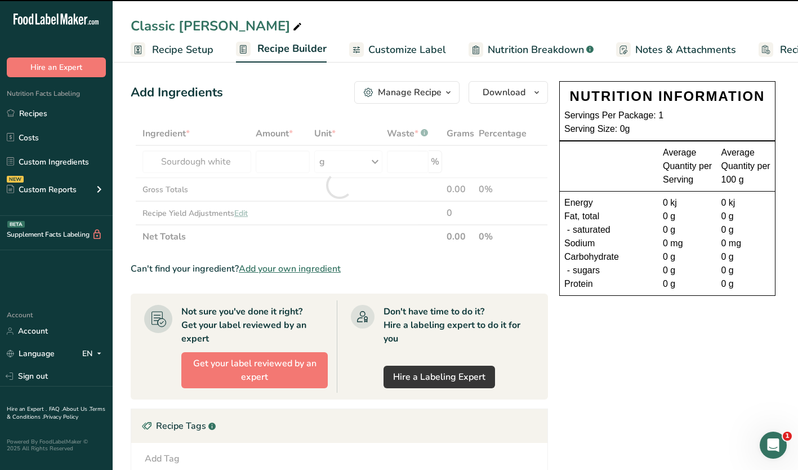
type input "0"
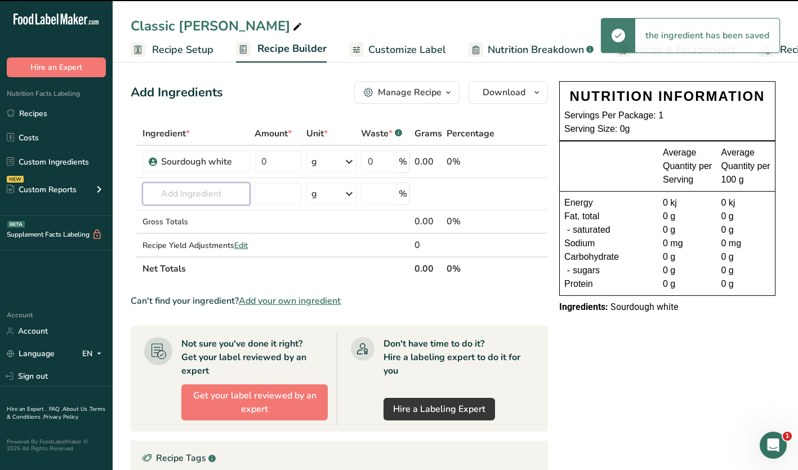
click at [199, 200] on input "text" at bounding box center [197, 194] width 108 height 23
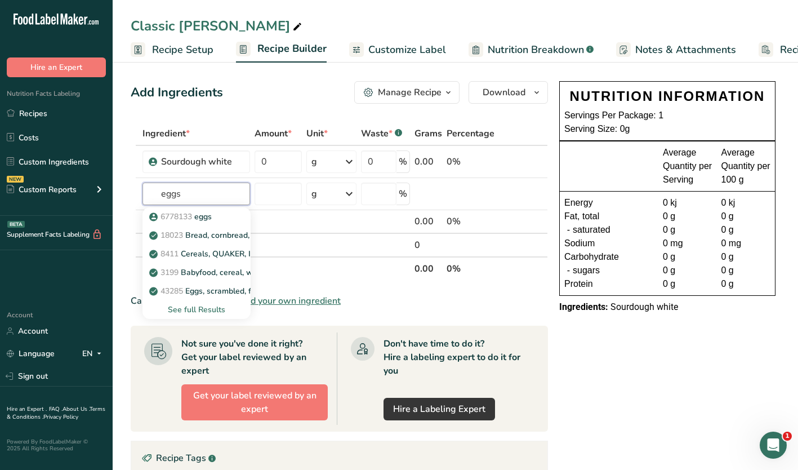
type input "eggs"
click at [208, 216] on p "6778133 eggs" at bounding box center [182, 217] width 60 height 12
type input "eggs"
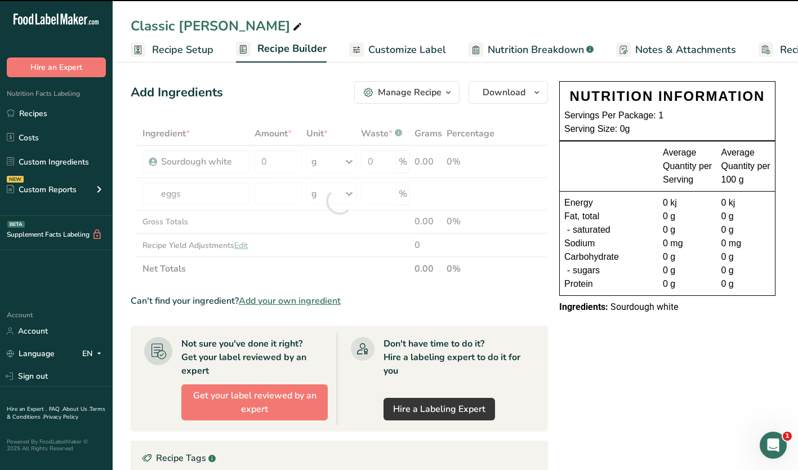
type input "0"
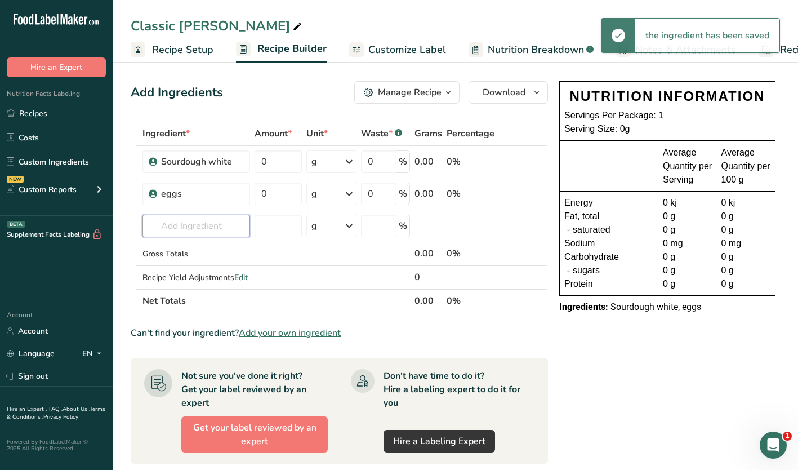
click at [184, 227] on input "text" at bounding box center [197, 226] width 108 height 23
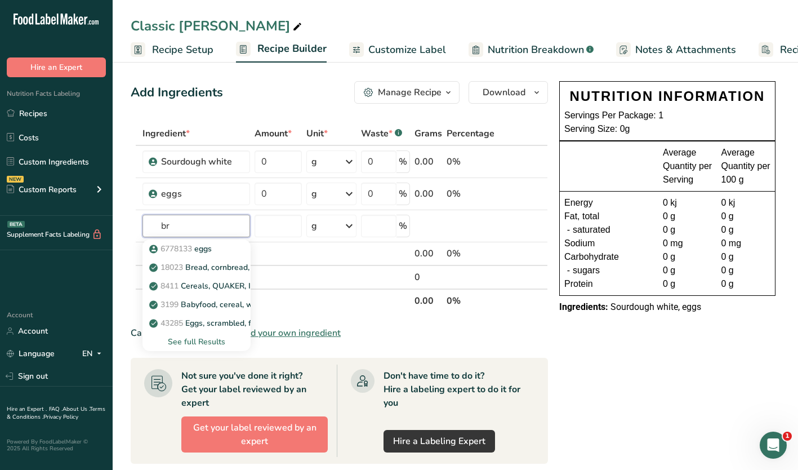
type input "b"
type input "pulled"
click at [161, 263] on p "Pulled Beef Brisket (R&R)" at bounding box center [203, 267] width 103 height 12
type input "Pulled Beef Brisket (R&R)"
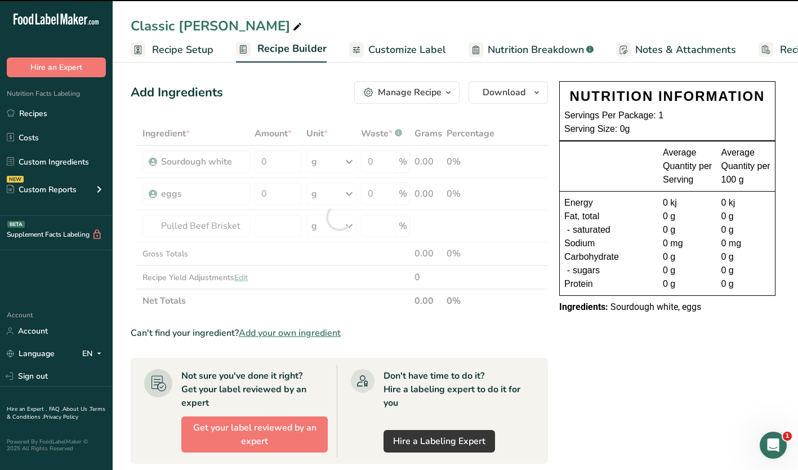
type input "0"
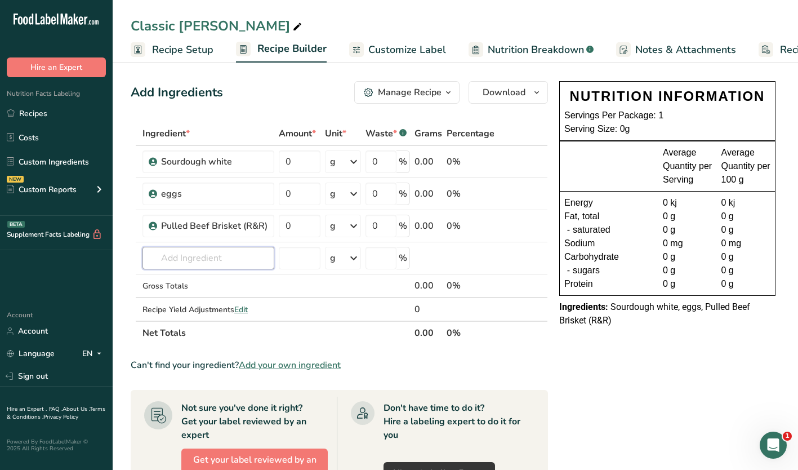
click at [175, 255] on input "text" at bounding box center [209, 258] width 132 height 23
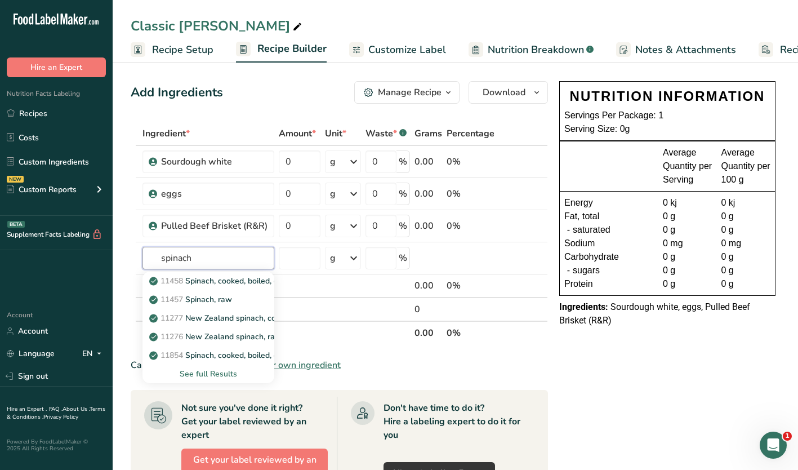
type input "spinach"
click at [200, 373] on div "See full Results" at bounding box center [209, 374] width 114 height 12
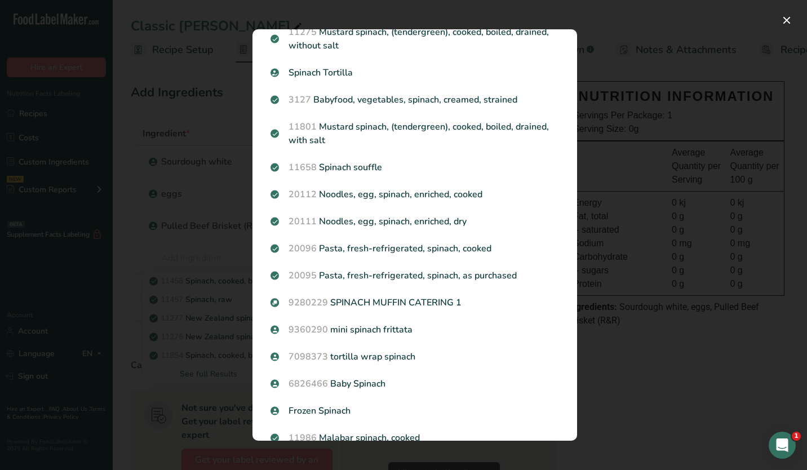
scroll to position [553, 0]
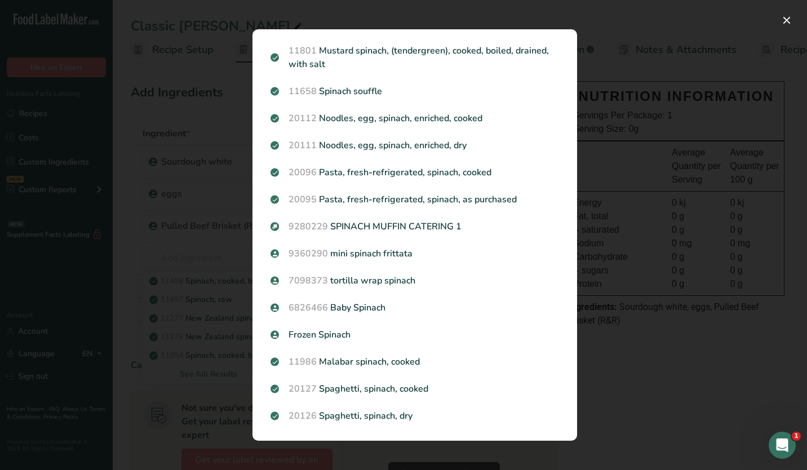
click at [321, 306] on span "6826466" at bounding box center [307, 307] width 39 height 12
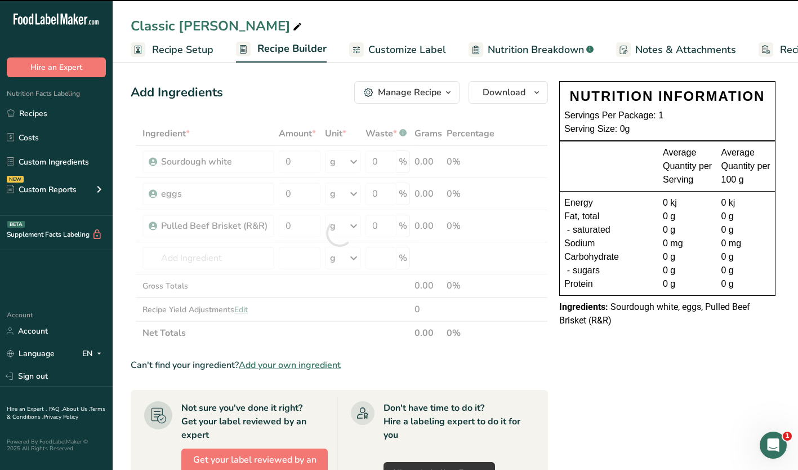
type input "0"
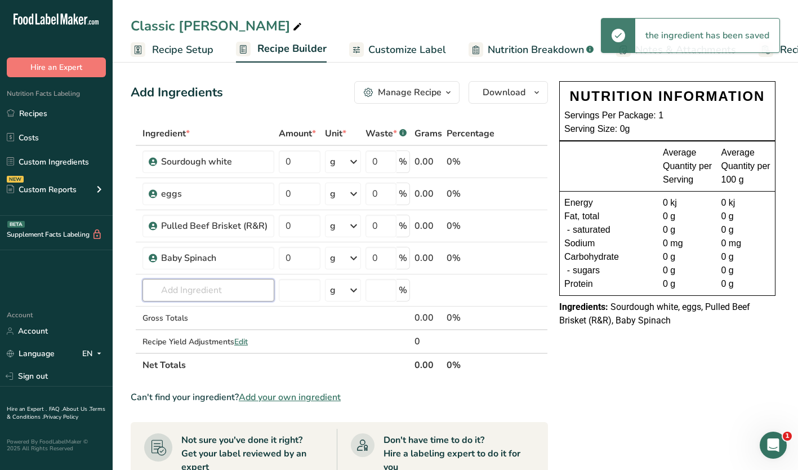
click at [189, 296] on input "text" at bounding box center [209, 290] width 132 height 23
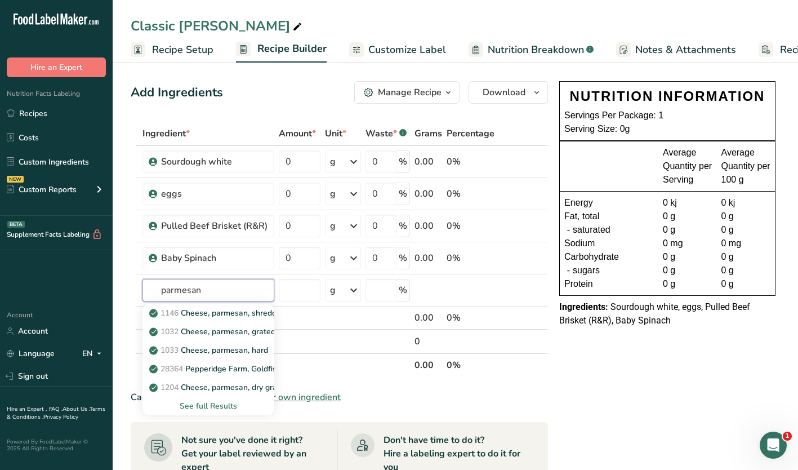
type input "parmesan"
click at [204, 406] on div "See full Results" at bounding box center [209, 406] width 114 height 12
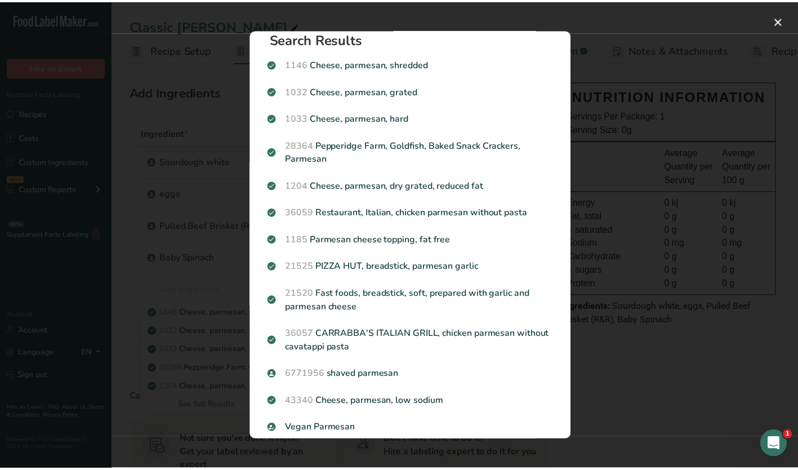
scroll to position [0, 0]
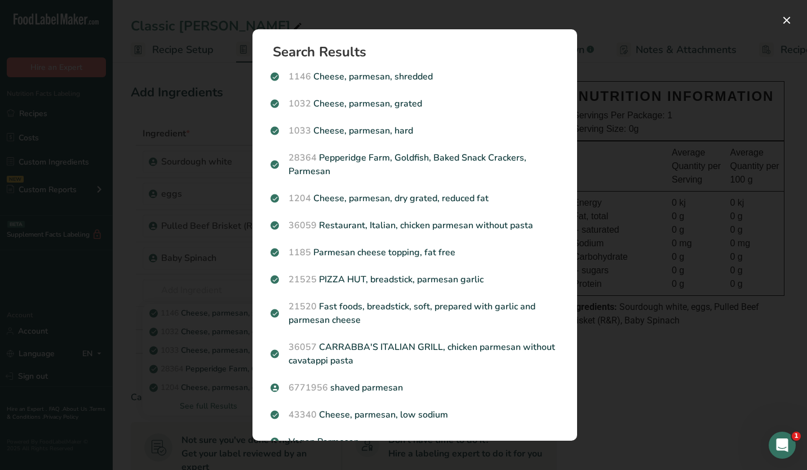
click at [316, 386] on span "6771956" at bounding box center [307, 387] width 39 height 12
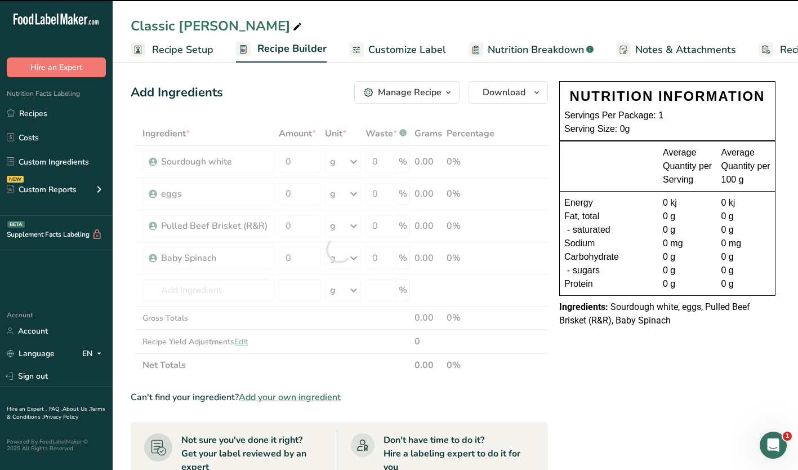
type input "0"
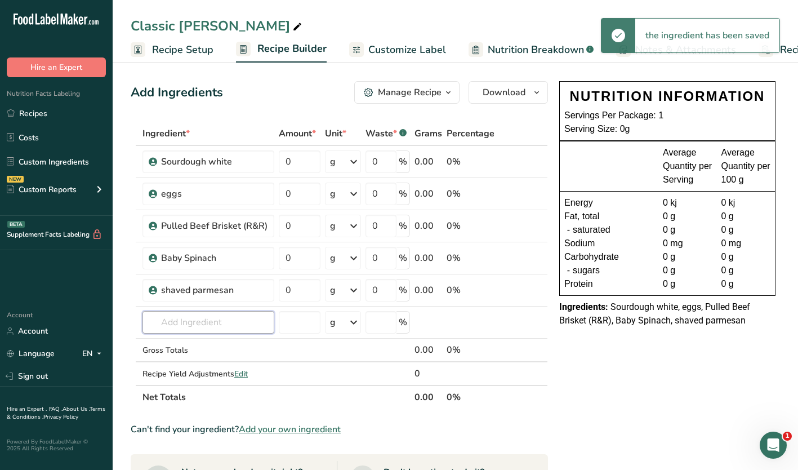
click at [166, 319] on input "text" at bounding box center [209, 322] width 132 height 23
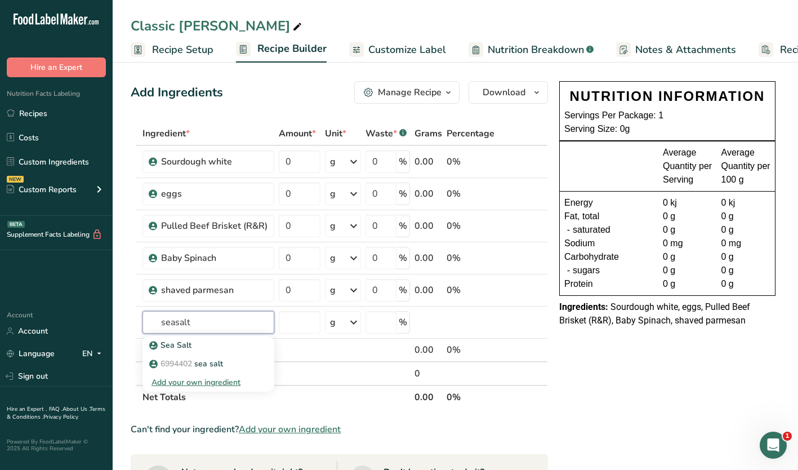
type input "seasalt"
click at [189, 342] on p "Sea Salt" at bounding box center [172, 345] width 40 height 12
type input "Sea Salt"
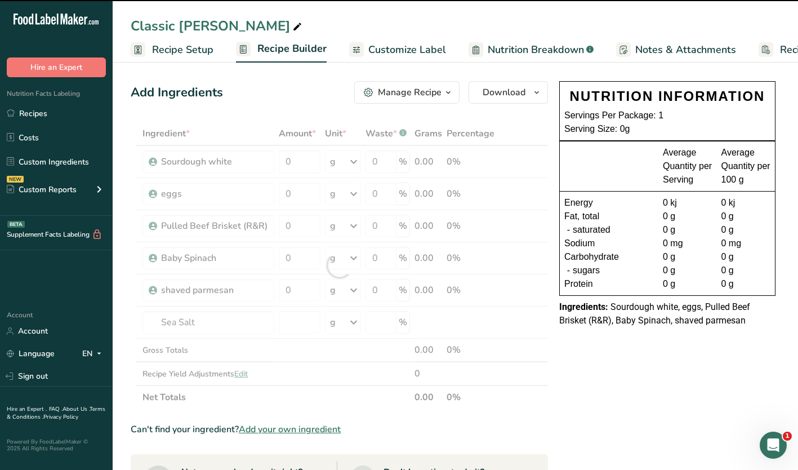
type input "0"
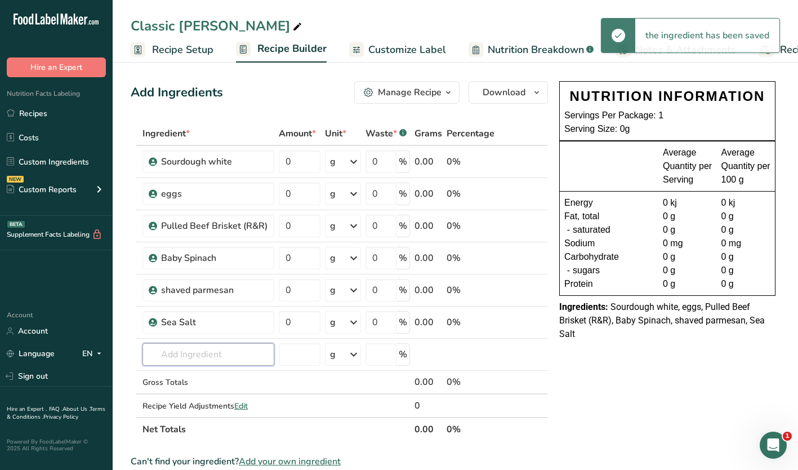
click at [188, 351] on input "text" at bounding box center [209, 354] width 132 height 23
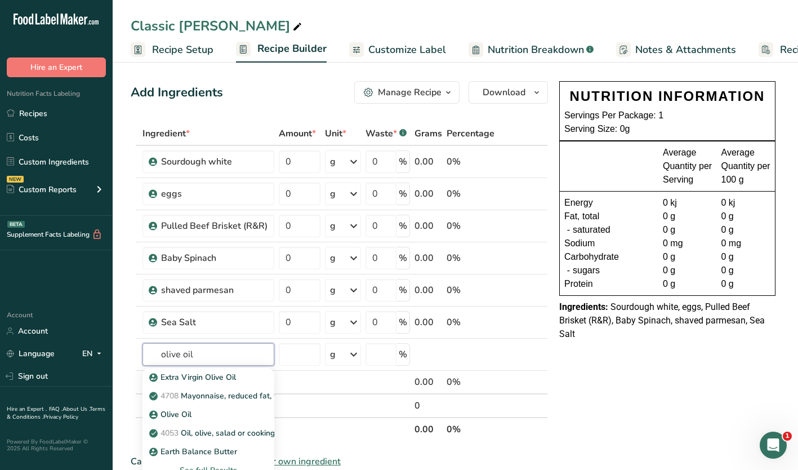
type input "olive oil"
click at [196, 376] on p "Extra Virgin Olive Oil" at bounding box center [194, 377] width 84 height 12
type input "Extra Virgin Olive Oil"
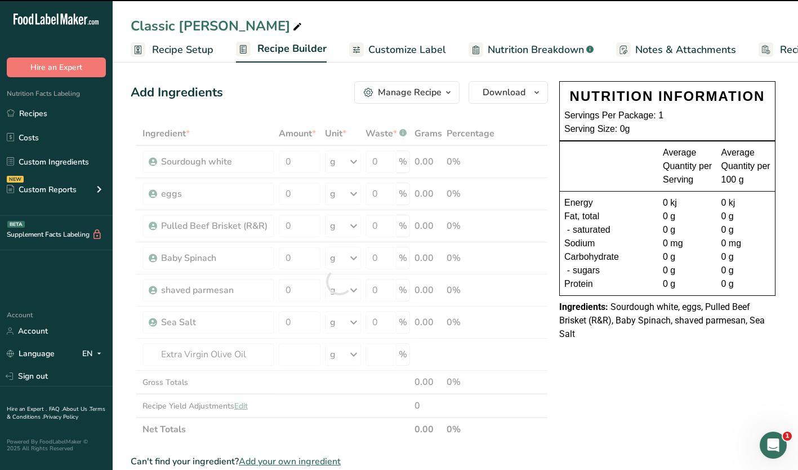
type input "0"
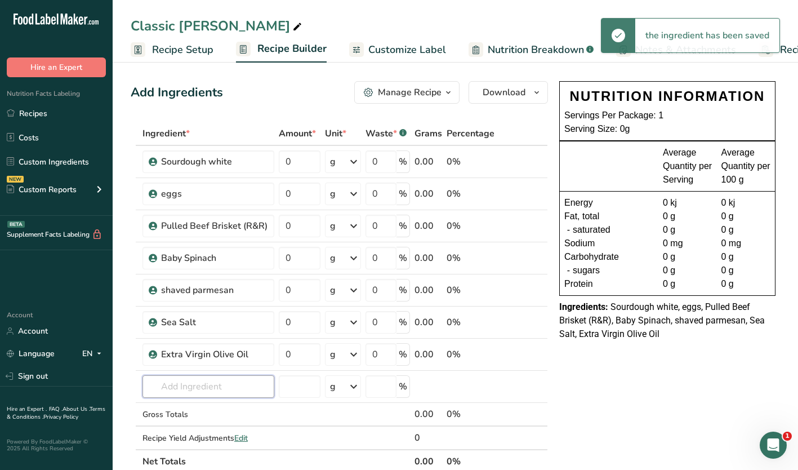
click at [179, 389] on input "text" at bounding box center [209, 386] width 132 height 23
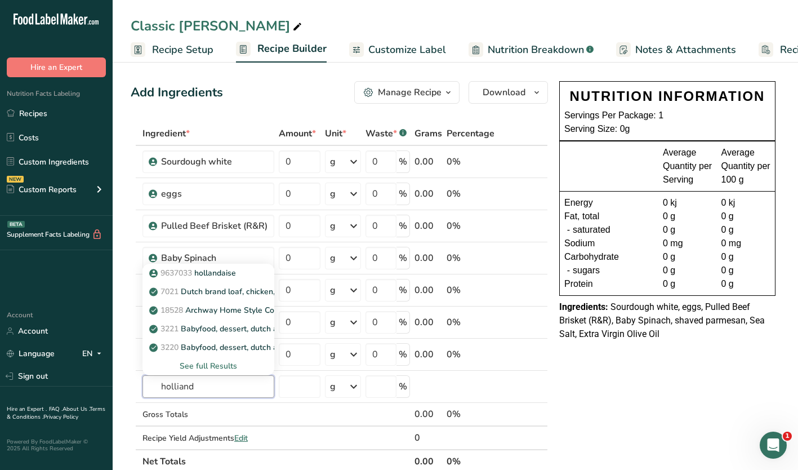
type input "holliand"
click at [184, 269] on span "9637033" at bounding box center [177, 273] width 32 height 11
type input "hollandaise"
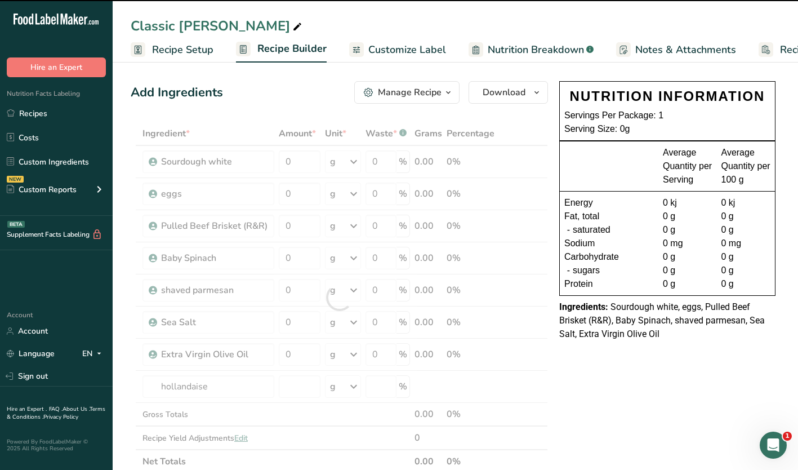
type input "0"
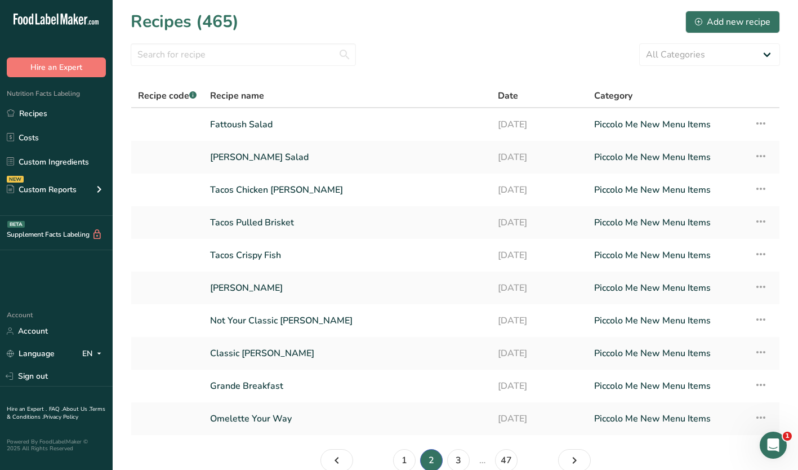
click at [242, 352] on link "Classic [PERSON_NAME]" at bounding box center [347, 353] width 274 height 24
